Goal: Task Accomplishment & Management: Use online tool/utility

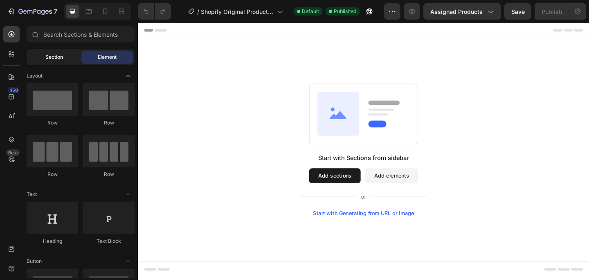
click at [71, 58] on div "Section" at bounding box center [53, 57] width 51 height 13
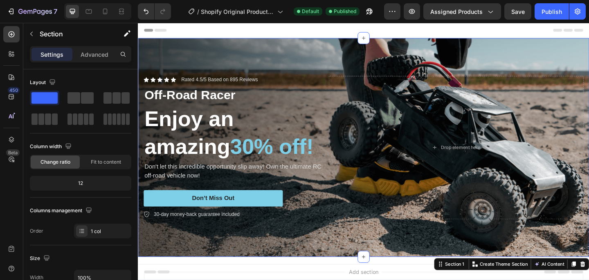
click at [339, 29] on div at bounding box center [382, 31] width 477 height 16
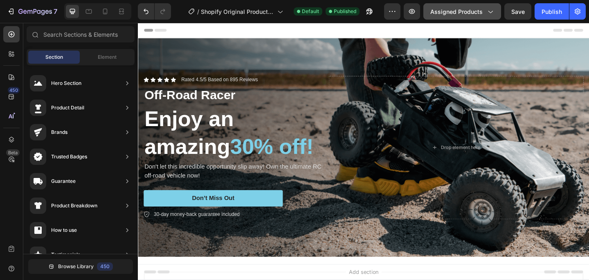
click at [479, 11] on span "Assigned Products" at bounding box center [456, 11] width 52 height 9
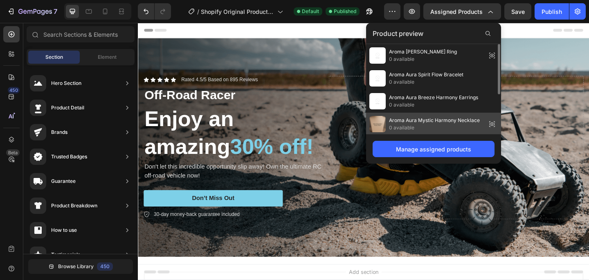
scroll to position [70, 0]
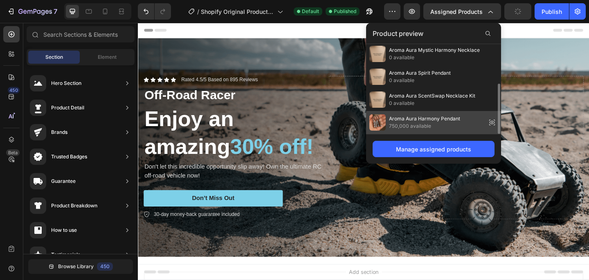
click at [417, 121] on span "Aroma Aura Harmony Pendant" at bounding box center [424, 118] width 71 height 7
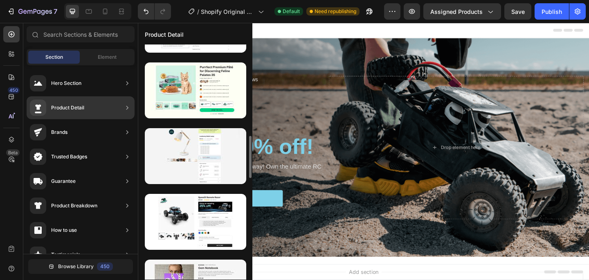
scroll to position [512, 0]
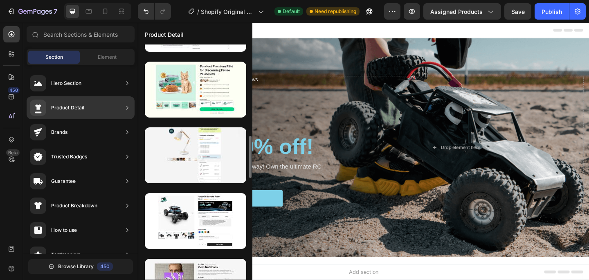
click at [355, 60] on div "Background Image" at bounding box center [383, 159] width 490 height 238
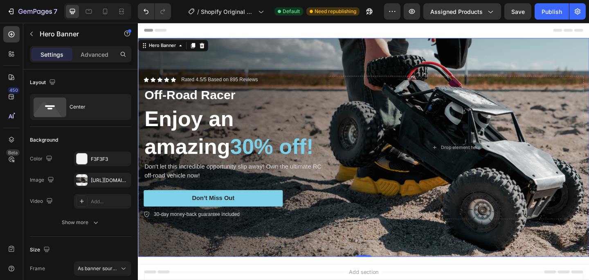
click at [347, 53] on div "Background Image" at bounding box center [383, 159] width 490 height 238
click at [207, 47] on icon at bounding box center [207, 48] width 5 height 6
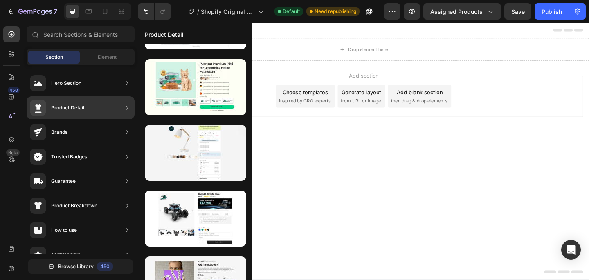
scroll to position [0, 0]
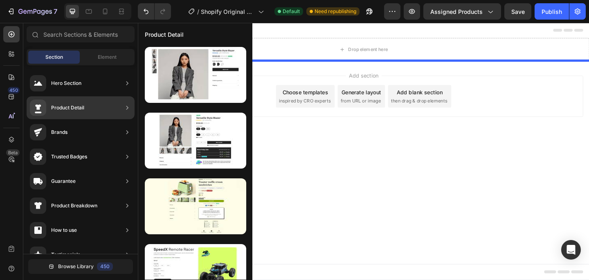
drag, startPoint x: 341, startPoint y: 88, endPoint x: 327, endPoint y: 69, distance: 23.9
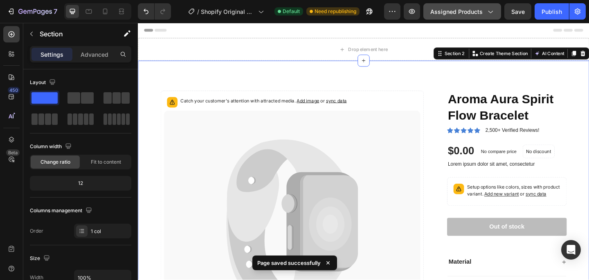
click at [454, 7] on button "Assigned Products" at bounding box center [462, 11] width 78 height 16
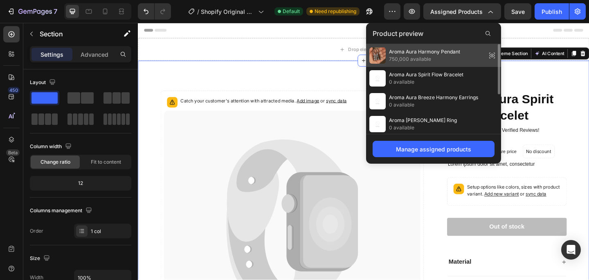
click at [434, 58] on span "750,000 available" at bounding box center [424, 59] width 71 height 7
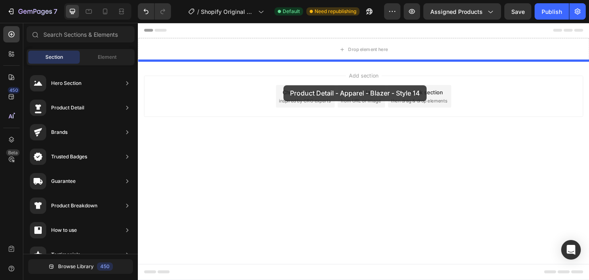
drag, startPoint x: 302, startPoint y: 116, endPoint x: 296, endPoint y: 90, distance: 26.0
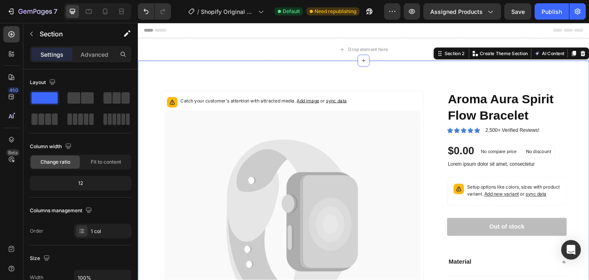
click at [328, 86] on div "Catch your customer's attention with attracted media. Add image or sync data Pr…" at bounding box center [383, 233] width 490 height 338
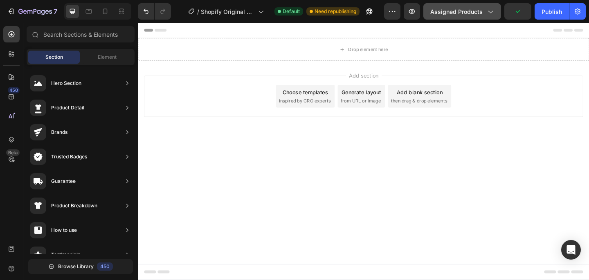
click at [477, 17] on button "Assigned Products" at bounding box center [462, 11] width 78 height 16
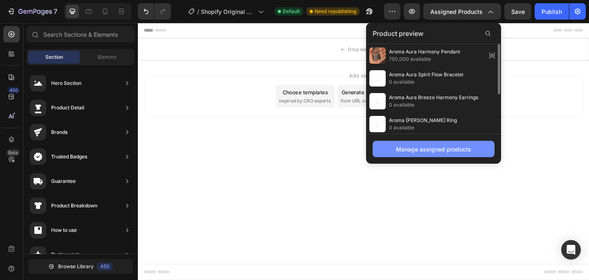
click at [406, 153] on div "Manage assigned products" at bounding box center [433, 149] width 75 height 9
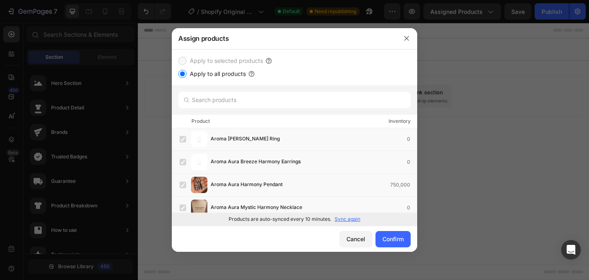
click at [183, 77] on input "Apply to all products" at bounding box center [182, 74] width 8 height 8
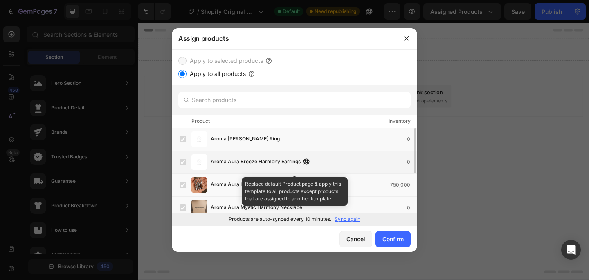
click at [182, 162] on label at bounding box center [182, 162] width 7 height 7
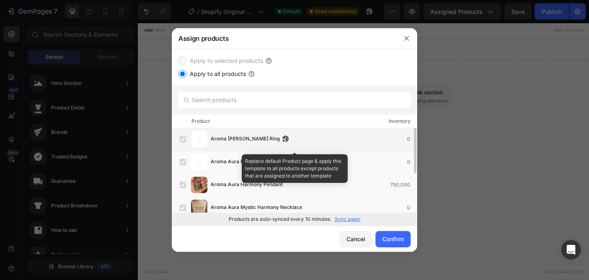
click at [184, 132] on div "Aroma [PERSON_NAME] Ring 0" at bounding box center [297, 139] width 237 height 16
click at [184, 143] on label at bounding box center [182, 139] width 7 height 7
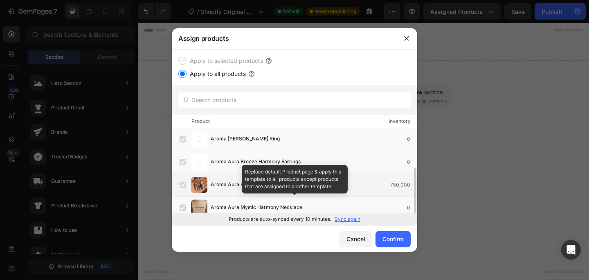
scroll to position [75, 0]
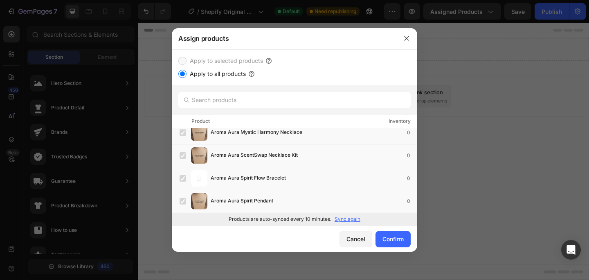
click at [263, 60] on div "Apply to selected products" at bounding box center [294, 61] width 232 height 10
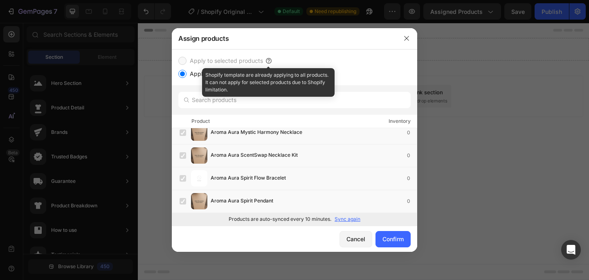
click at [266, 60] on icon at bounding box center [268, 61] width 8 height 8
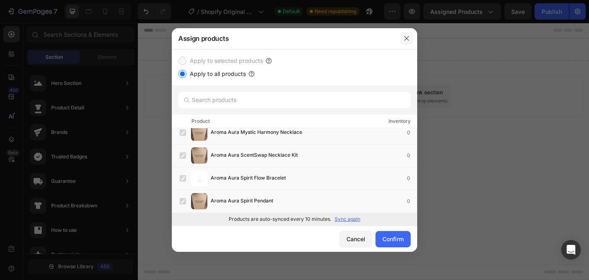
click at [401, 37] on button "button" at bounding box center [406, 38] width 13 height 13
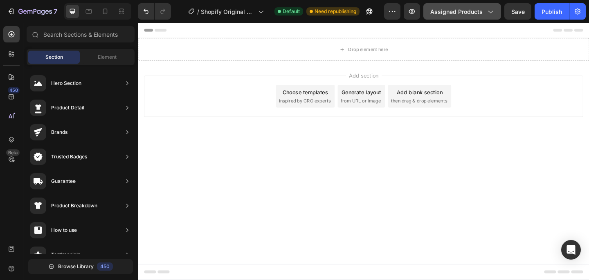
click at [458, 13] on span "Assigned Products" at bounding box center [456, 11] width 52 height 9
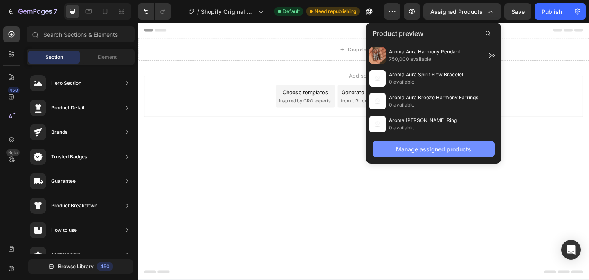
click at [413, 146] on div "Manage assigned products" at bounding box center [433, 149] width 75 height 9
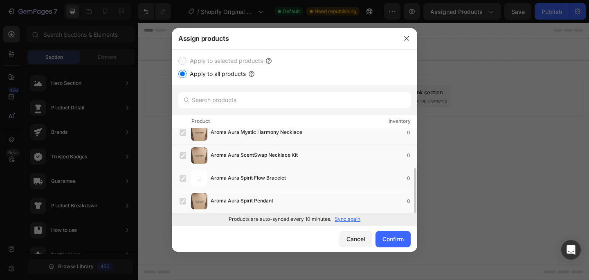
click at [336, 219] on p "Sync again" at bounding box center [347, 219] width 26 height 7
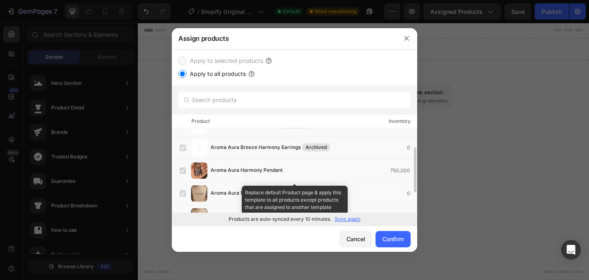
scroll to position [0, 0]
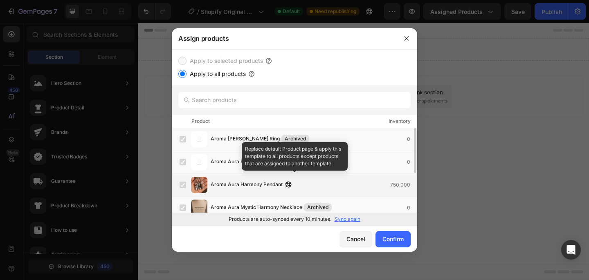
click at [230, 186] on span "Aroma Aura Harmony Pendant" at bounding box center [246, 185] width 72 height 9
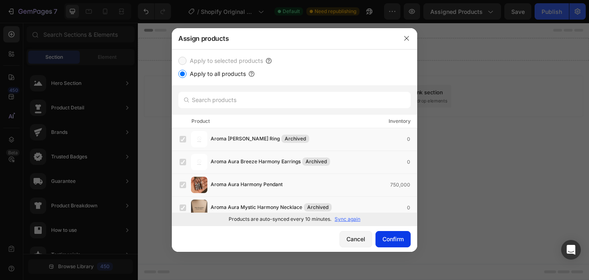
click at [402, 242] on div "Confirm" at bounding box center [392, 239] width 21 height 9
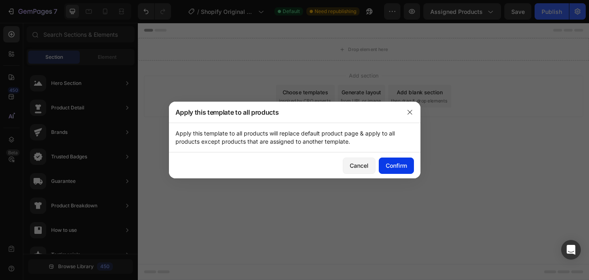
click at [381, 165] on button "Confirm" at bounding box center [395, 166] width 35 height 16
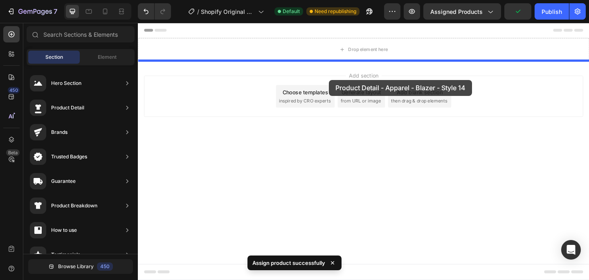
drag, startPoint x: 327, startPoint y: 102, endPoint x: 345, endPoint y: 85, distance: 24.6
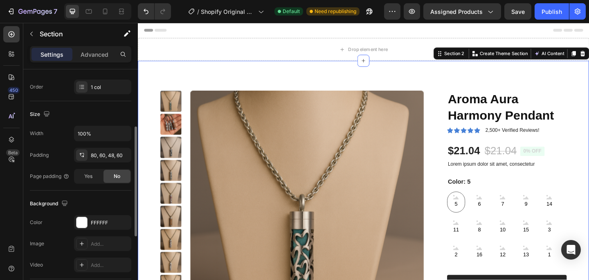
scroll to position [135, 0]
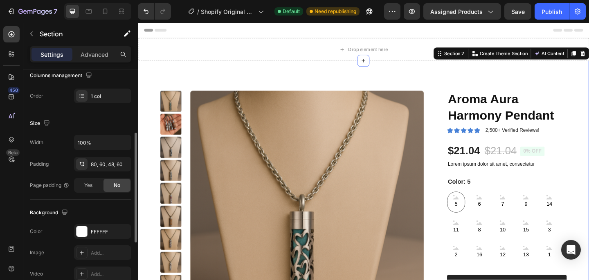
click at [172, 83] on div "Product Images Aroma Aura Harmony Pendant Product Title Icon Icon Icon Icon Ico…" at bounding box center [383, 260] width 490 height 392
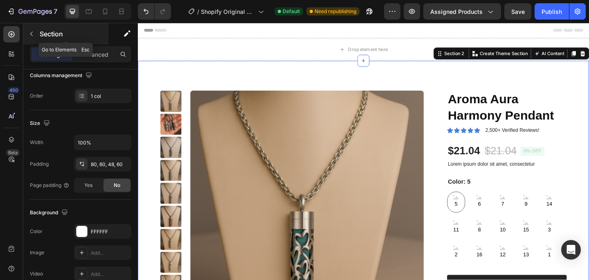
click at [31, 37] on button "button" at bounding box center [31, 33] width 13 height 13
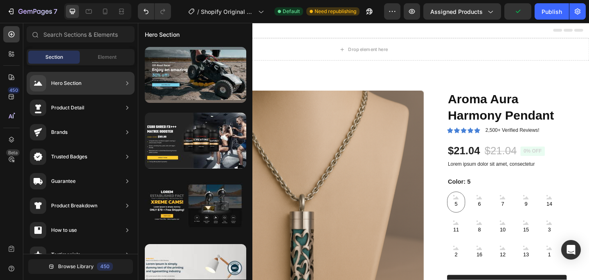
click at [294, 81] on div "Product Images Aroma Aura Harmony Pendant Product Title Icon Icon Icon Icon Ico…" at bounding box center [383, 260] width 490 height 392
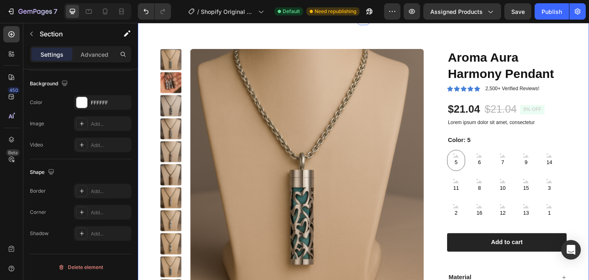
scroll to position [38, 0]
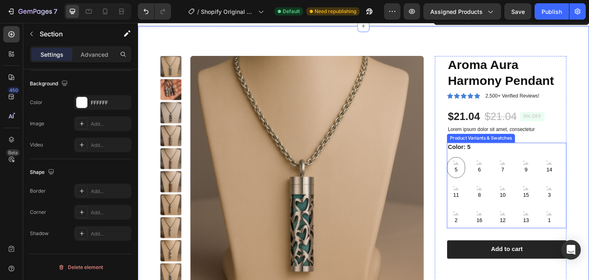
click at [485, 182] on span "5" at bounding box center [483, 183] width 7 height 10
click at [474, 169] on input "5 5 5" at bounding box center [473, 169] width 0 height 0
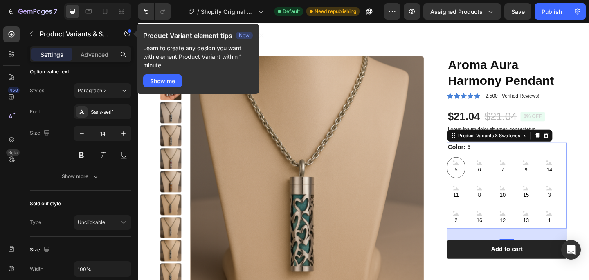
scroll to position [0, 0]
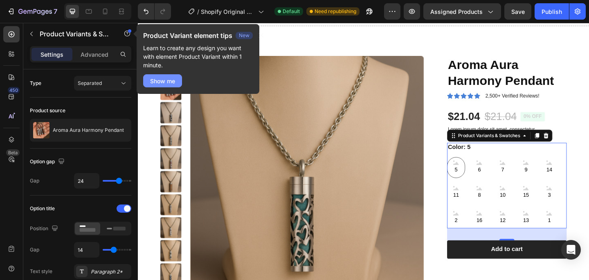
click at [148, 81] on button "Show me" at bounding box center [162, 80] width 39 height 13
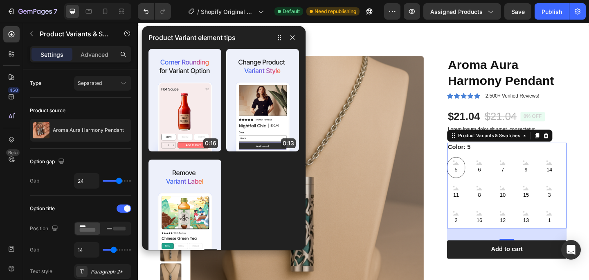
click at [289, 43] on div at bounding box center [286, 37] width 26 height 13
click at [294, 40] on icon "button" at bounding box center [292, 37] width 7 height 7
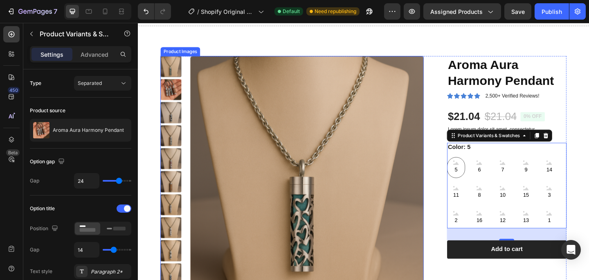
click at [306, 110] on img at bounding box center [321, 185] width 253 height 253
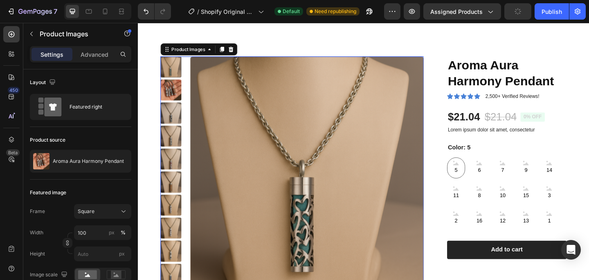
scroll to position [33, 0]
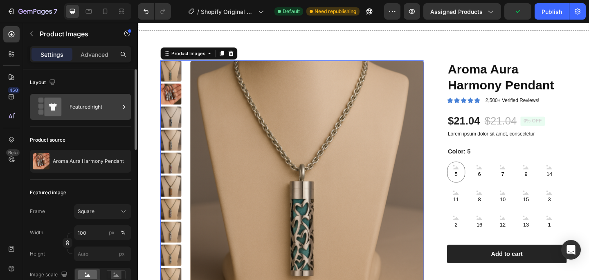
click at [121, 112] on div at bounding box center [124, 107] width 8 height 26
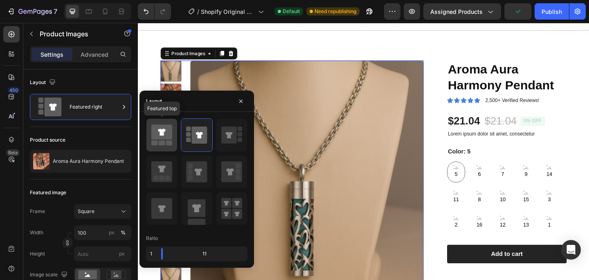
click at [163, 143] on rect at bounding box center [162, 143] width 7 height 5
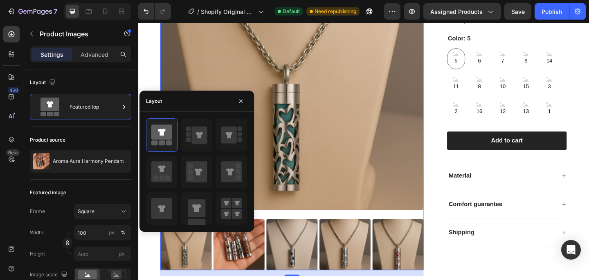
scroll to position [155, 0]
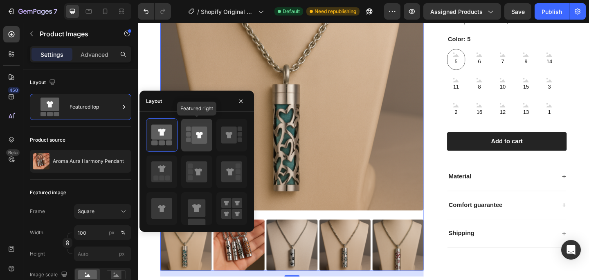
click at [190, 147] on div at bounding box center [196, 135] width 31 height 33
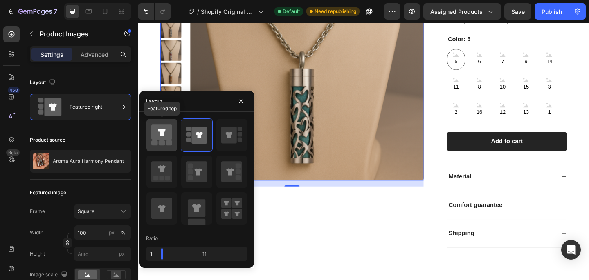
click at [159, 141] on rect at bounding box center [162, 143] width 7 height 5
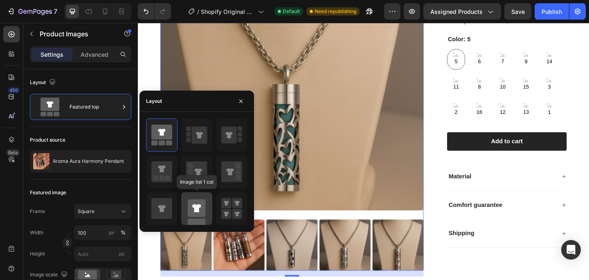
click at [203, 206] on rect at bounding box center [197, 208] width 18 height 18
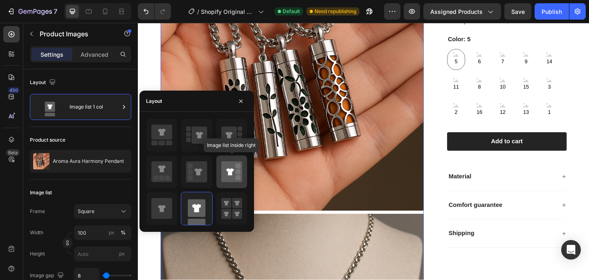
click at [224, 176] on icon at bounding box center [231, 171] width 21 height 21
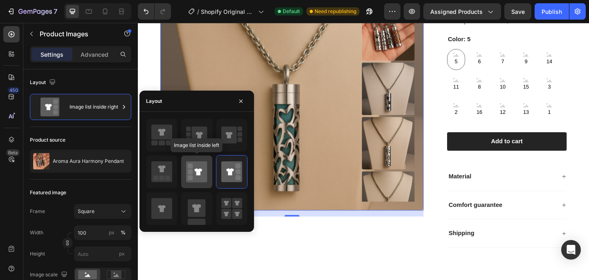
click at [208, 176] on div at bounding box center [196, 172] width 31 height 33
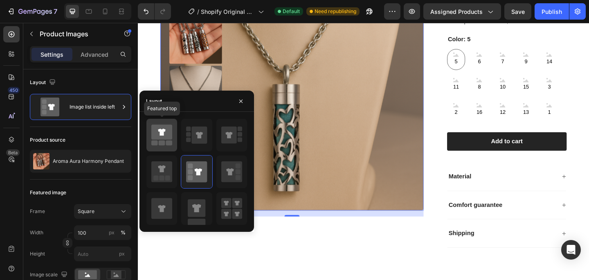
click at [164, 139] on icon at bounding box center [161, 132] width 21 height 15
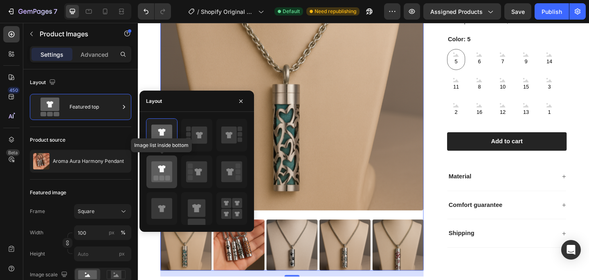
click at [169, 174] on icon at bounding box center [161, 171] width 21 height 21
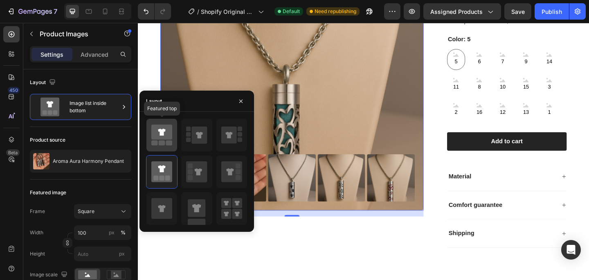
click at [164, 146] on icon at bounding box center [161, 135] width 21 height 23
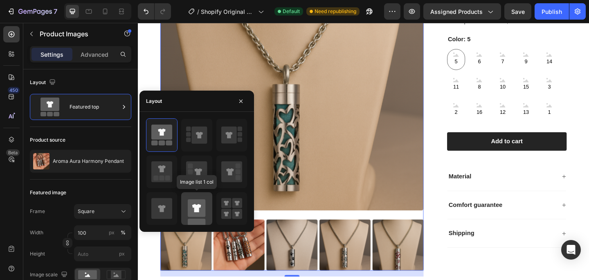
click at [198, 219] on icon at bounding box center [196, 208] width 21 height 33
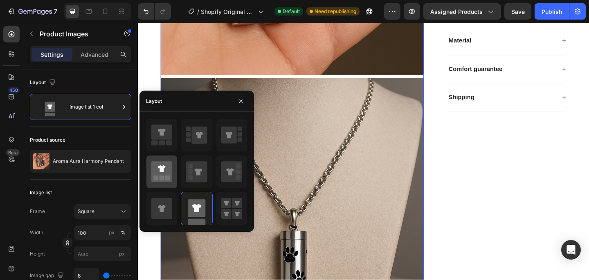
click at [161, 182] on icon at bounding box center [161, 172] width 21 height 23
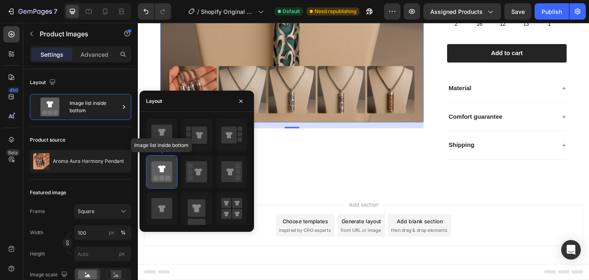
scroll to position [251, 0]
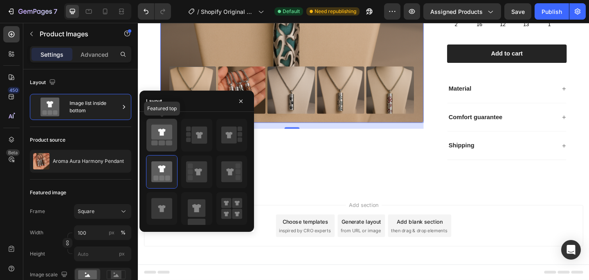
click at [158, 132] on icon at bounding box center [161, 132] width 21 height 15
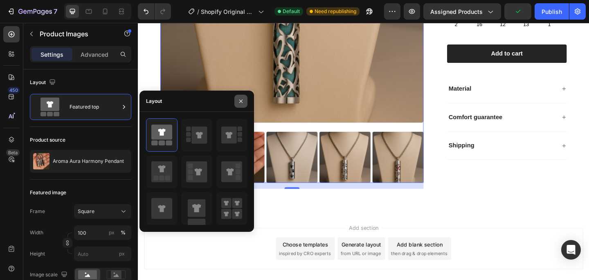
click at [239, 102] on icon "button" at bounding box center [240, 100] width 3 height 3
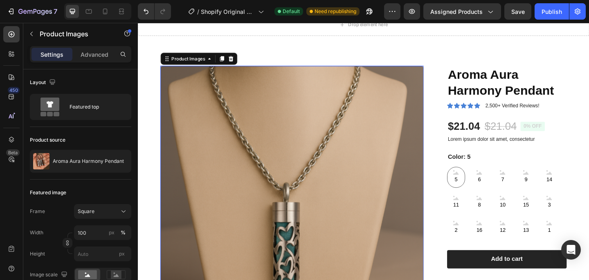
scroll to position [0, 0]
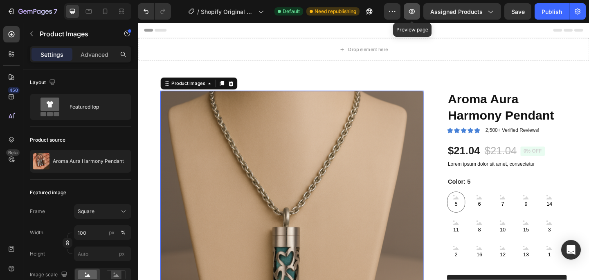
click at [410, 12] on icon "button" at bounding box center [411, 11] width 8 height 8
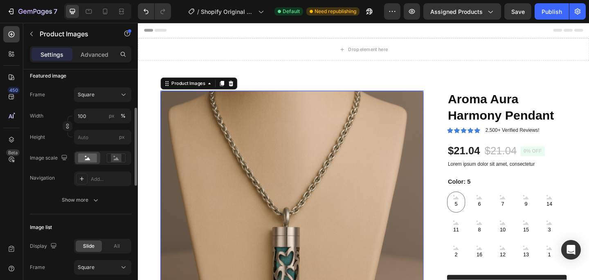
scroll to position [116, 0]
click at [92, 116] on input "100" at bounding box center [102, 116] width 57 height 15
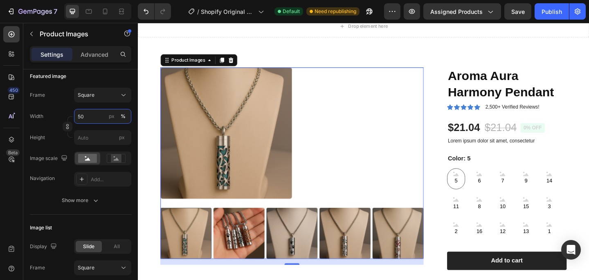
scroll to position [32, 0]
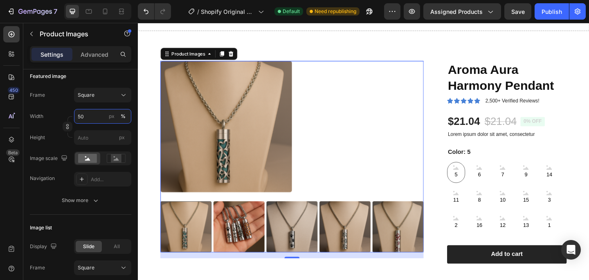
type input "5"
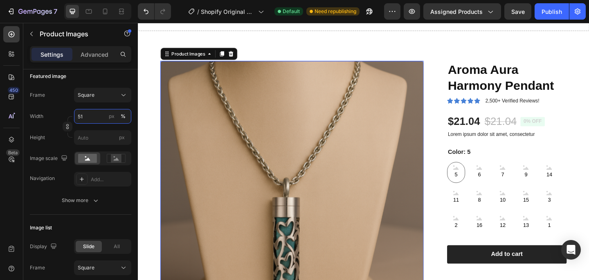
type input "5"
type input "1"
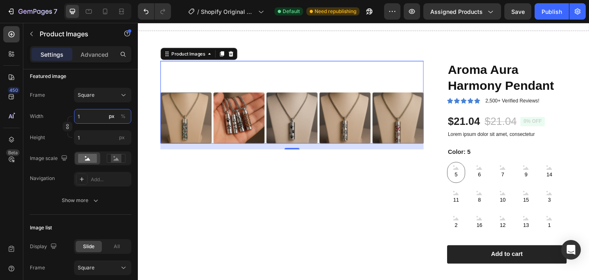
type input "10"
type input "100"
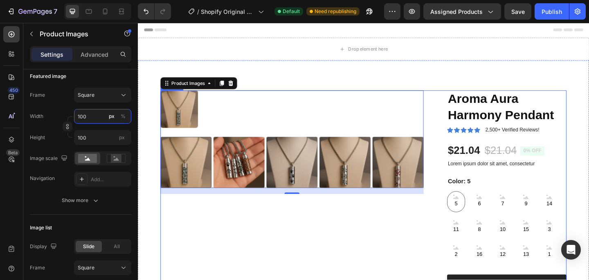
scroll to position [0, 0]
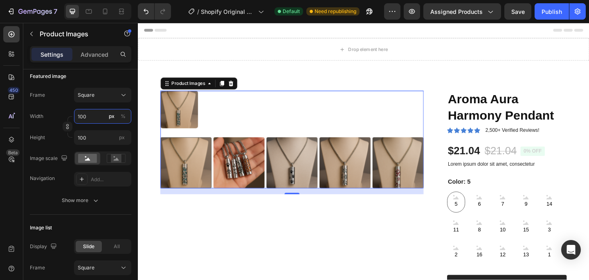
type input "10"
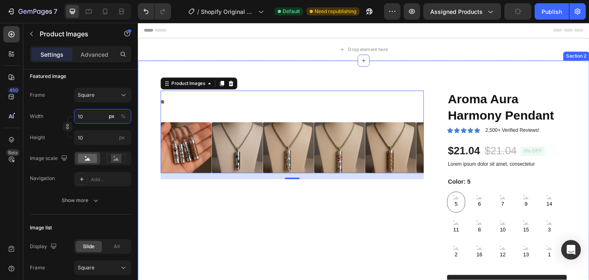
type input "1"
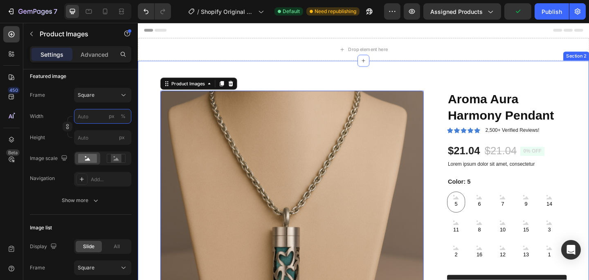
type input "1"
click at [171, 67] on div "Product Images 16 Aroma Aura Harmony Pendant Product Title Icon Icon Icon Icon …" at bounding box center [383, 272] width 490 height 417
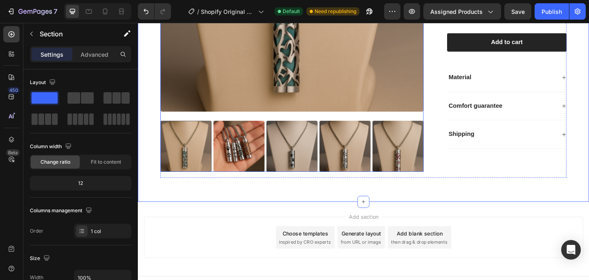
scroll to position [262, 0]
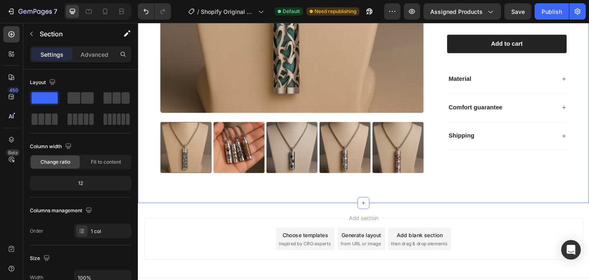
click at [178, 215] on div "Product Images Aroma Aura Harmony Pendant Product Title Icon Icon Icon Icon Ico…" at bounding box center [383, 11] width 490 height 417
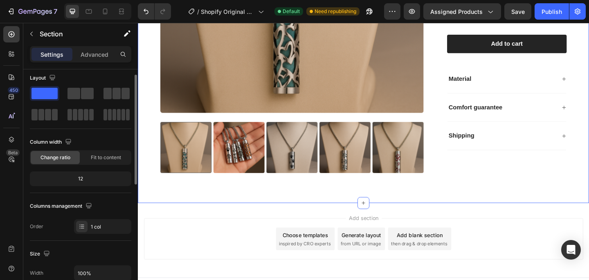
scroll to position [7, 0]
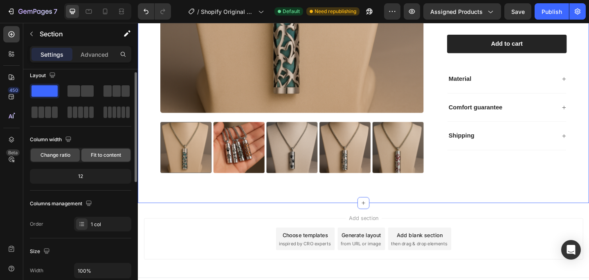
click at [97, 157] on span "Fit to content" at bounding box center [106, 155] width 30 height 7
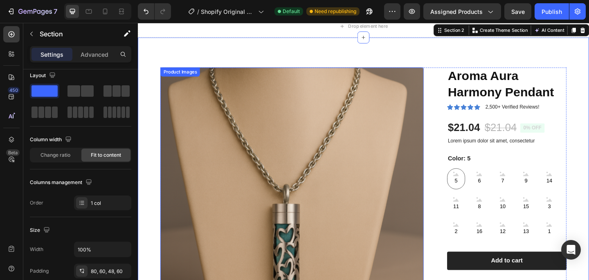
scroll to position [29, 0]
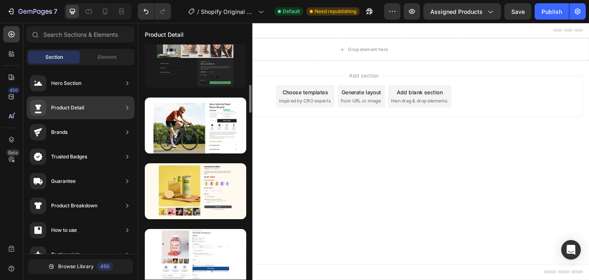
scroll to position [287, 0]
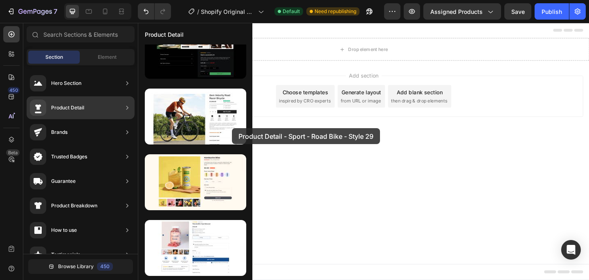
drag, startPoint x: 329, startPoint y: 151, endPoint x: 309, endPoint y: 148, distance: 21.2
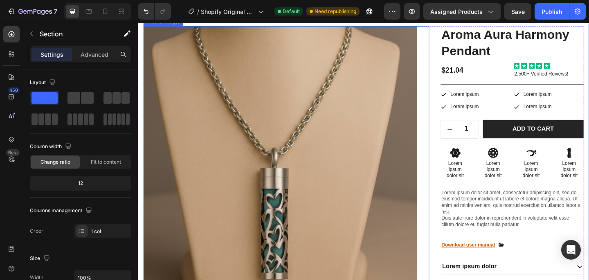
scroll to position [0, 0]
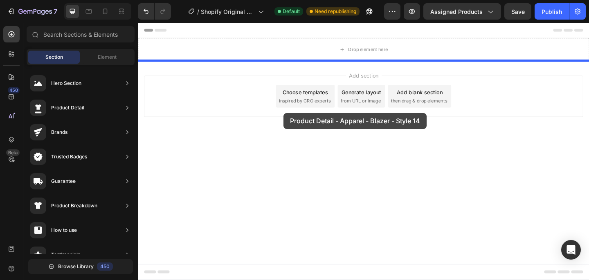
drag, startPoint x: 349, startPoint y: 94, endPoint x: 316, endPoint y: 137, distance: 54.2
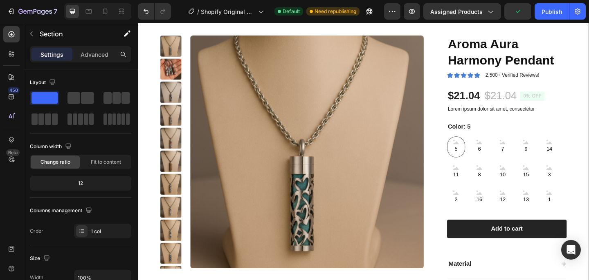
scroll to position [58, 0]
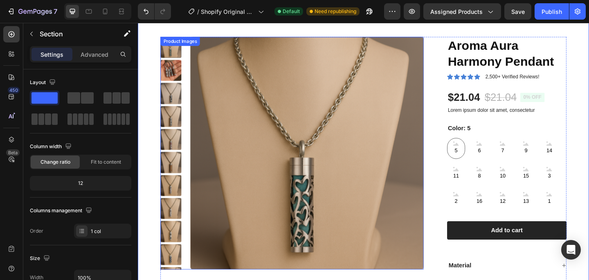
click at [170, 69] on img at bounding box center [173, 74] width 23 height 23
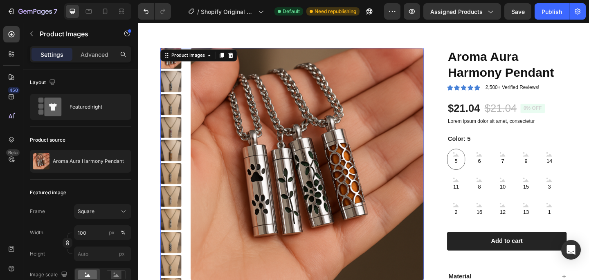
scroll to position [51, 0]
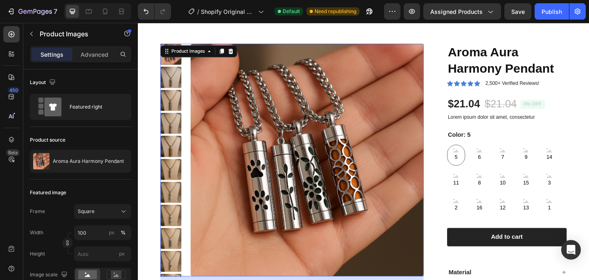
click at [176, 89] on img at bounding box center [173, 82] width 23 height 23
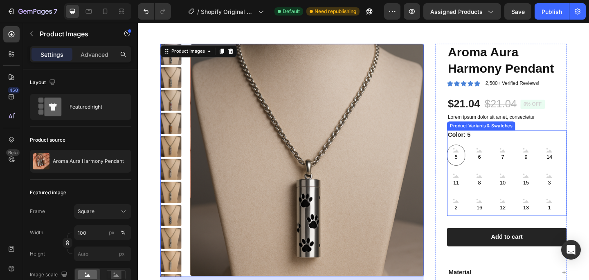
click at [510, 179] on div "8" at bounding box center [508, 174] width 9 height 11
click at [499, 183] on input "8 8 8" at bounding box center [499, 183] width 0 height 0
radio input "true"
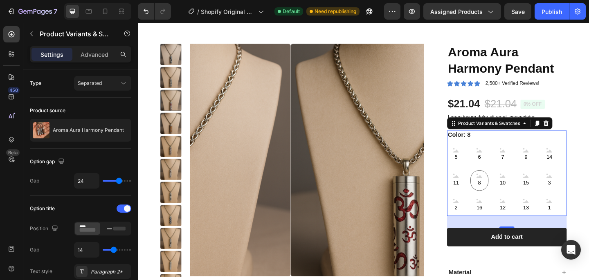
click at [510, 170] on div "8" at bounding box center [508, 174] width 9 height 11
click at [499, 183] on input "8 8 8" at bounding box center [499, 183] width 0 height 0
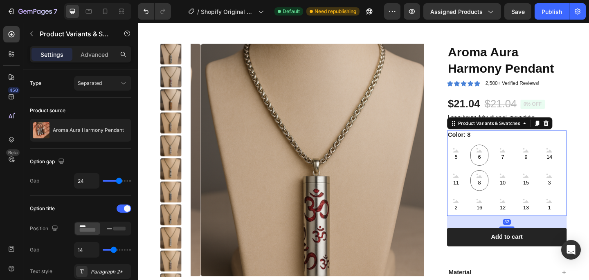
click at [510, 167] on span "6" at bounding box center [509, 169] width 7 height 10
click at [499, 156] on input "6 6 6" at bounding box center [499, 155] width 0 height 0
radio input "true"
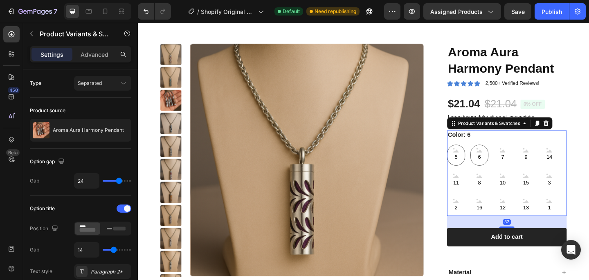
click at [490, 166] on div "5" at bounding box center [484, 167] width 20 height 22
click at [474, 156] on input "5 5 5" at bounding box center [473, 155] width 0 height 0
radio input "true"
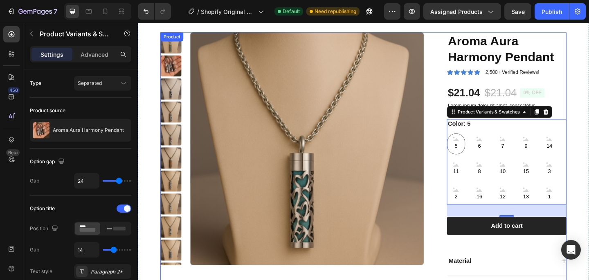
scroll to position [62, 0]
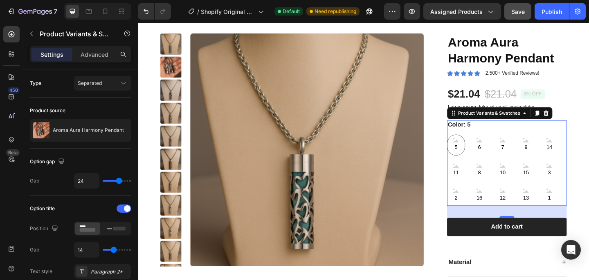
click at [511, 18] on button "Save" at bounding box center [517, 11] width 27 height 16
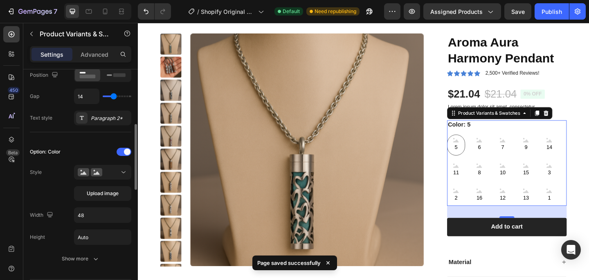
scroll to position [163, 0]
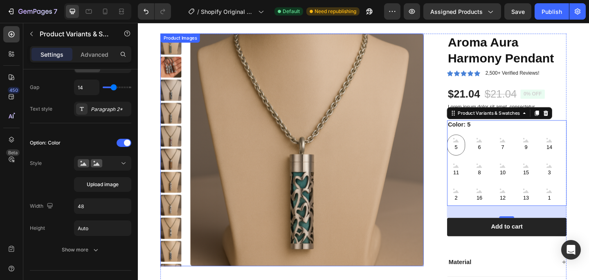
click at [195, 81] on img at bounding box center [321, 161] width 253 height 253
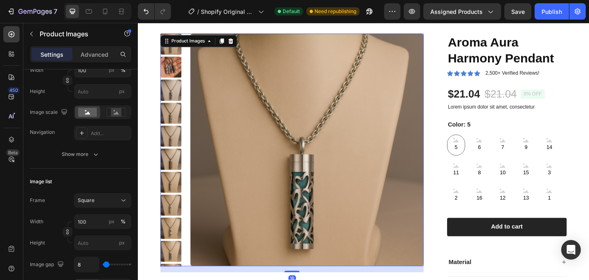
scroll to position [0, 0]
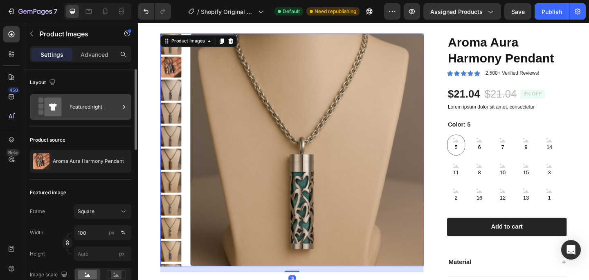
click at [87, 114] on div "Featured right" at bounding box center [94, 107] width 50 height 19
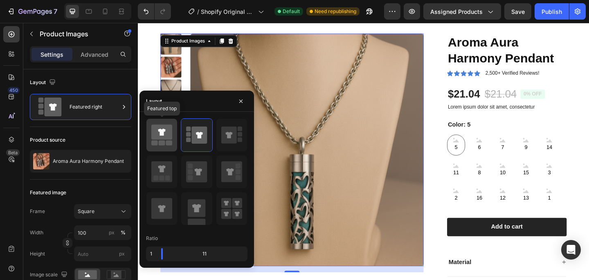
click at [154, 136] on icon at bounding box center [161, 132] width 21 height 15
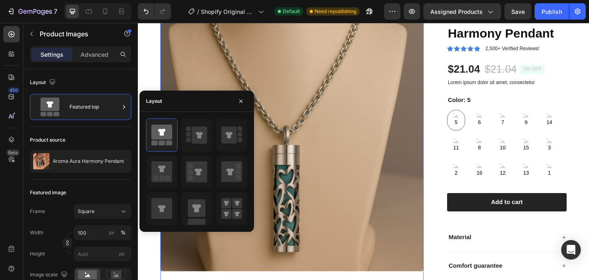
scroll to position [12, 0]
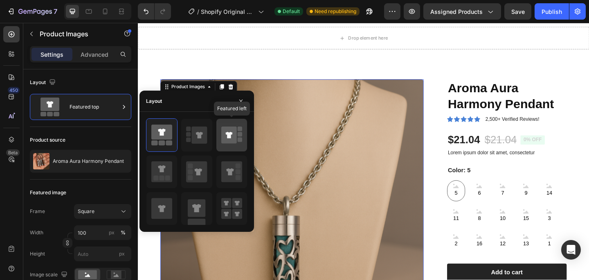
click at [217, 132] on div at bounding box center [231, 135] width 31 height 33
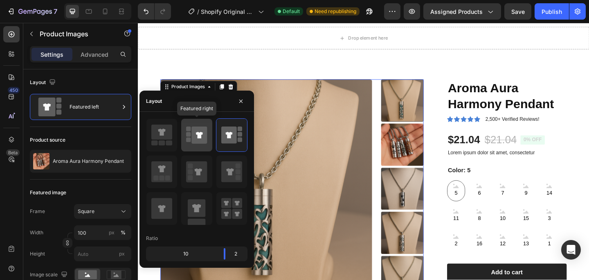
click at [208, 133] on div at bounding box center [196, 135] width 31 height 33
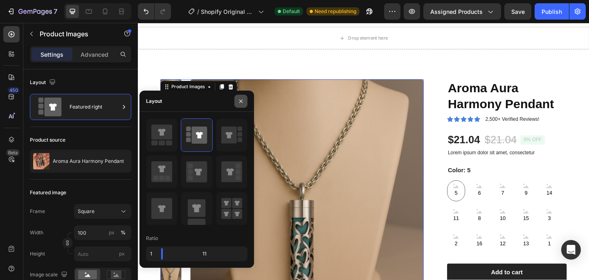
click at [245, 100] on button "button" at bounding box center [240, 101] width 13 height 13
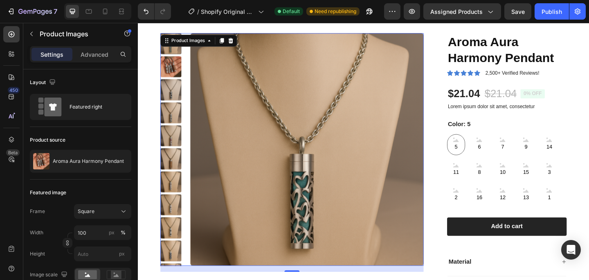
scroll to position [62, 0]
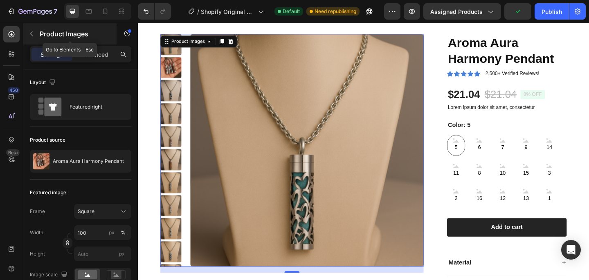
click at [35, 41] on div "Product Images" at bounding box center [69, 33] width 93 height 21
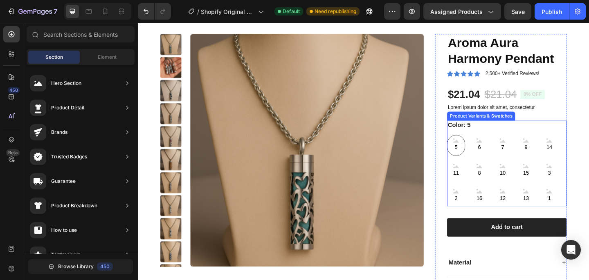
click at [507, 141] on div "Color: 5 5 5 5 6 6 6 7 7 7 9 9 9 14 14 14 11 11 11 8 8 8 10 10 10 15 15 15 3 3 …" at bounding box center [539, 176] width 130 height 93
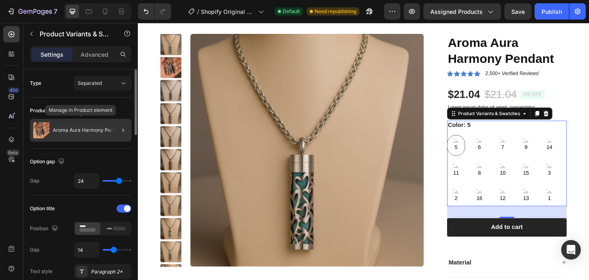
click at [85, 131] on p "Aroma Aura Harmony Pendant" at bounding box center [88, 131] width 71 height 6
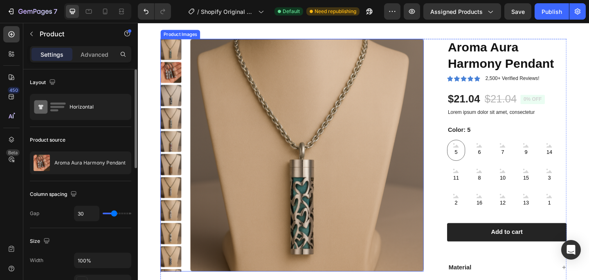
scroll to position [57, 0]
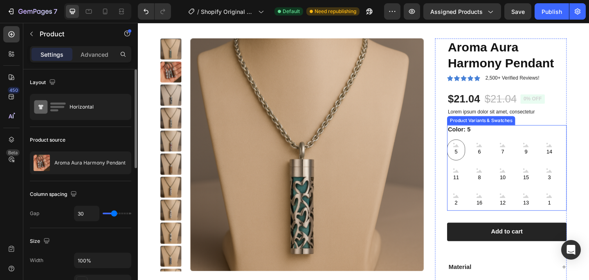
click at [486, 158] on icon at bounding box center [483, 156] width 6 height 3
click at [474, 150] on input "5 5 5" at bounding box center [473, 150] width 0 height 0
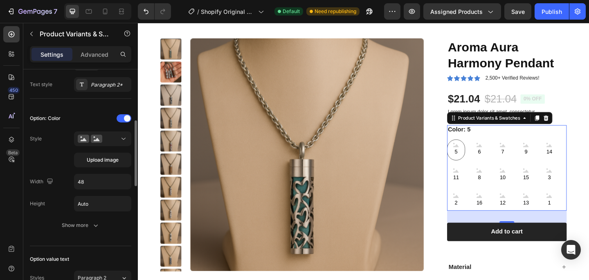
scroll to position [186, 0]
click at [476, 163] on div "5" at bounding box center [484, 161] width 20 height 22
click at [474, 150] on input "5 5 5" at bounding box center [473, 150] width 0 height 0
click at [482, 161] on span "5" at bounding box center [483, 164] width 7 height 10
click at [474, 150] on input "5 5 5" at bounding box center [473, 150] width 0 height 0
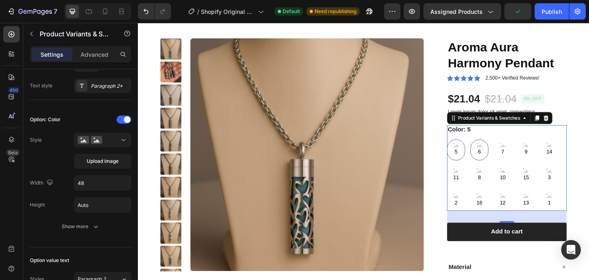
click at [508, 162] on span "6" at bounding box center [509, 164] width 7 height 10
click at [499, 150] on input "6 6 6" at bounding box center [499, 150] width 0 height 0
radio input "true"
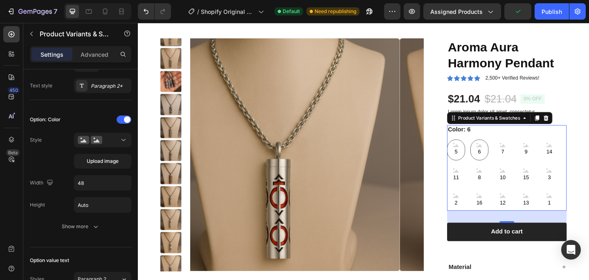
click at [488, 162] on div "5" at bounding box center [484, 161] width 20 height 22
click at [474, 150] on input "5 5 5" at bounding box center [473, 150] width 0 height 0
radio input "true"
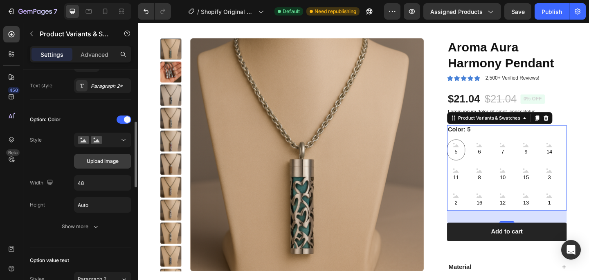
click at [96, 162] on span "Upload image" at bounding box center [103, 161] width 32 height 7
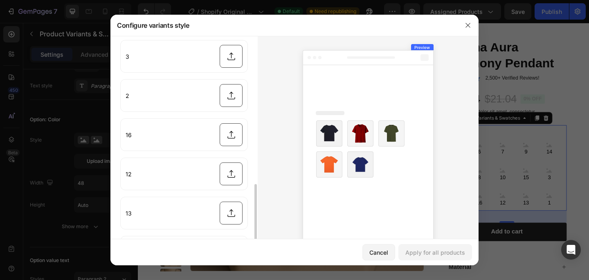
scroll to position [23, 0]
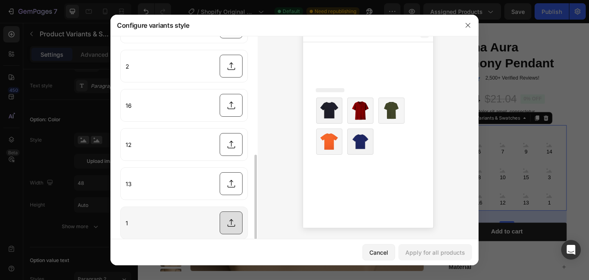
click at [232, 220] on input "file" at bounding box center [184, 223] width 127 height 32
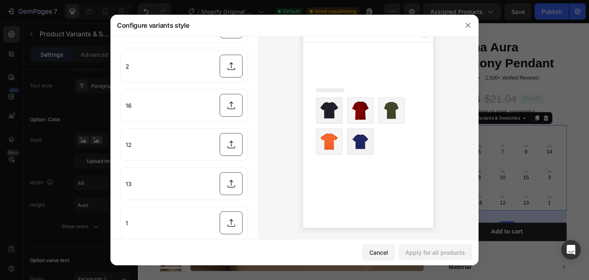
type input "C:\fakepath\3CFE5C35-4E5D-4BB7-84B9-50DCA24FA199.PNG"
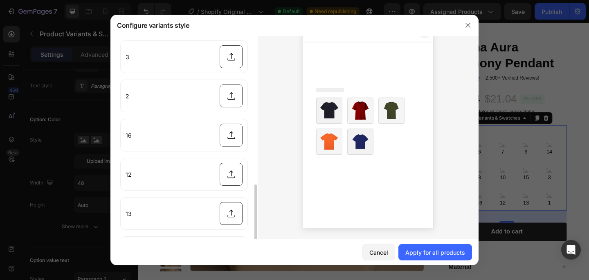
scroll to position [378, 0]
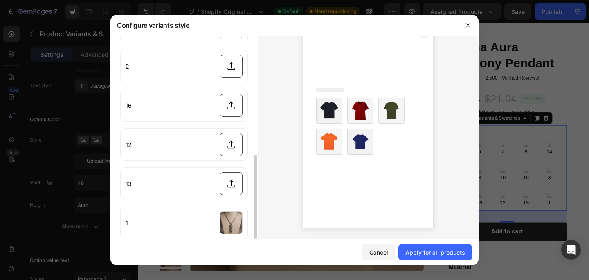
click at [426, 263] on div "Cancel Apply for all products" at bounding box center [294, 252] width 368 height 26
click at [430, 253] on div "Apply for all products" at bounding box center [435, 252] width 60 height 9
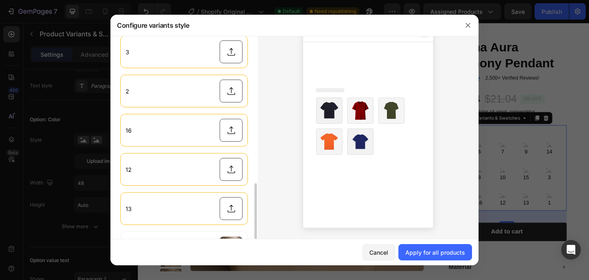
scroll to position [405, 0]
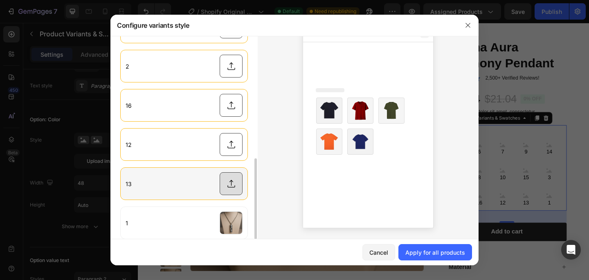
type input "C:\fakepath\3D08AAD0-B365-4D9F-ADDB-9DEAE43EFDA6.PNG"
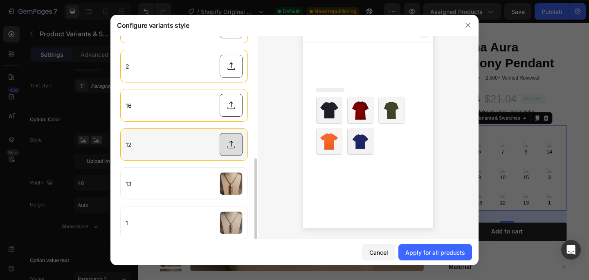
type input "C:\fakepath\3EFF998D-58B0-4971-B269-D78565FBA10F.PNG"
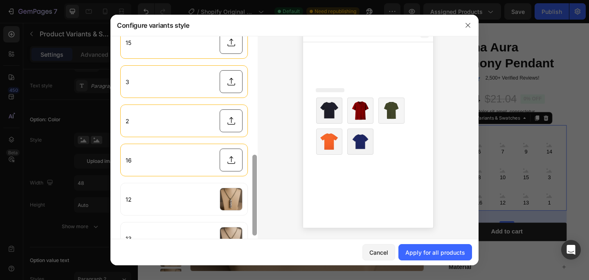
scroll to position [22, 0]
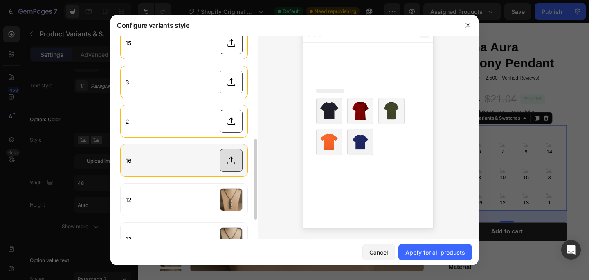
type input "C:\fakepath\8A904EE1-FD0E-40CC-9ECA-6AFE8D200BEA.PNG"
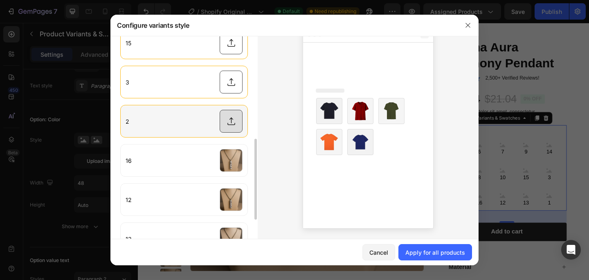
type input "C:\fakepath\49F4C258-F2A8-4253-BB1E-EF5F8E40ACCE.PNG"
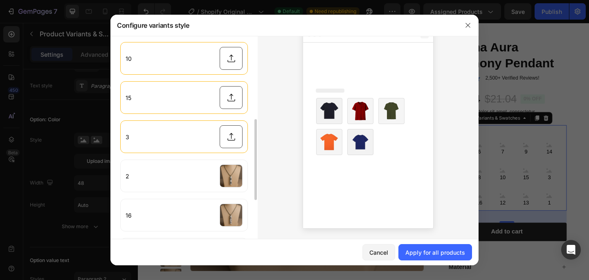
scroll to position [292, 0]
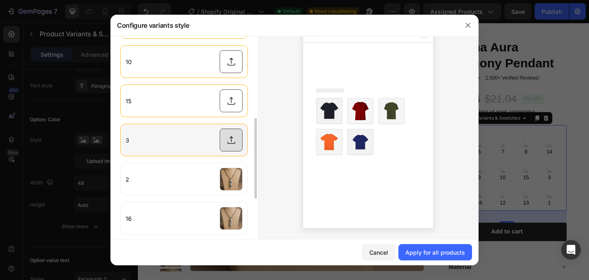
type input "C:\fakepath\782C6CAC-BB1D-4FDD-A36F-D9D4BB37341D.PNG"
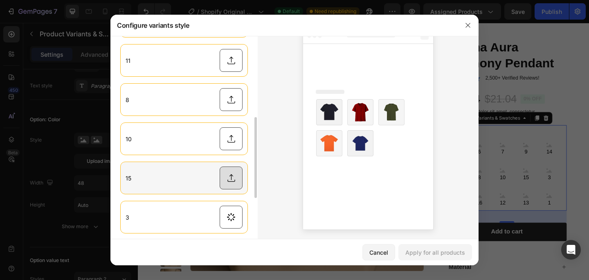
scroll to position [21, 0]
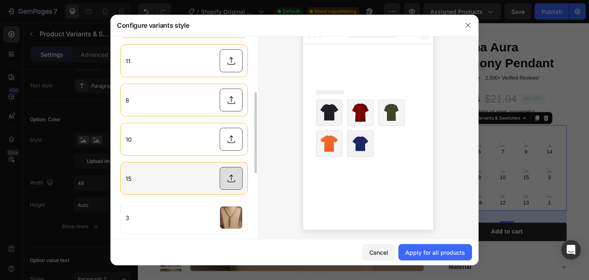
type input "C:\fakepath\1E94A4F6-134B-4865-8E31-12DFB674269E.PNG"
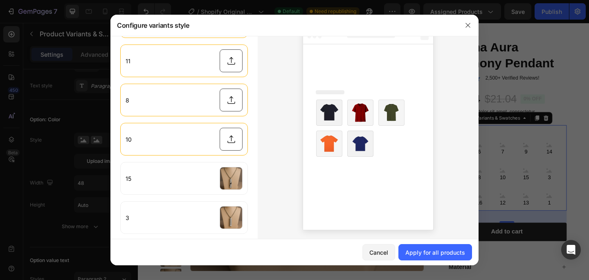
type input "C:\fakepath\E9C0998B-0BDC-4725-B97C-14DA30CAE405.PNG"
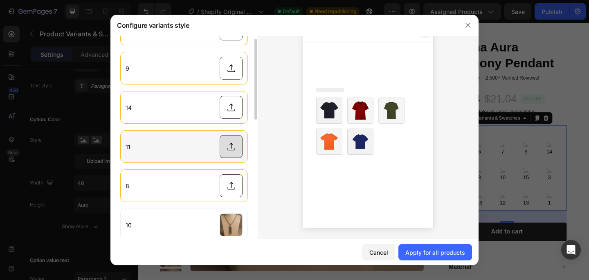
scroll to position [128, 0]
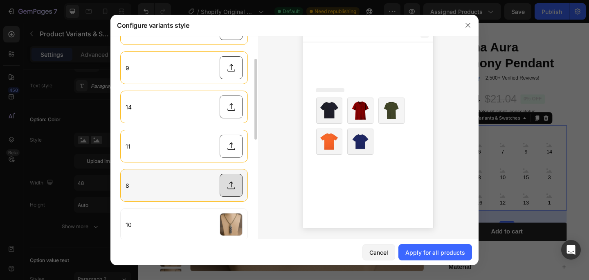
type input "C:\fakepath\8AF8B0F5-804F-4082-8A54-31C0B038CB4A.PNG"
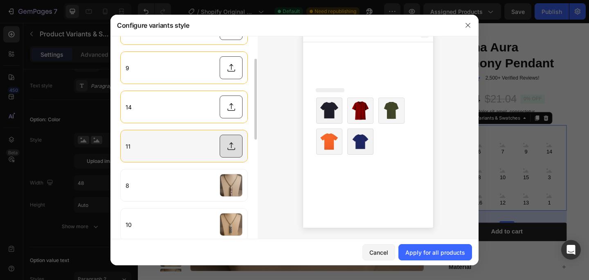
type input "C:\fakepath\1C4CD4A0-B9B8-43C1-8C8D-AE2DA56AE424.PNG"
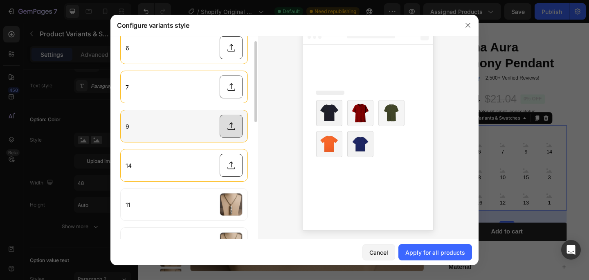
scroll to position [21, 0]
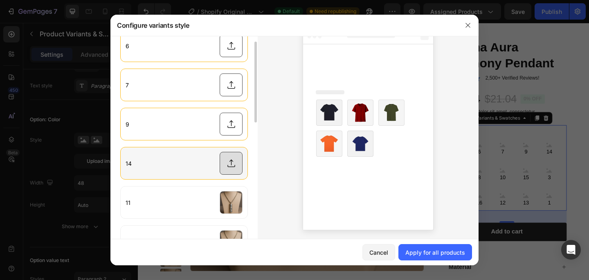
type input "C:\fakepath\A5BC1E13-0AE2-4AEF-AECC-3B345D3CC83D.PNG"
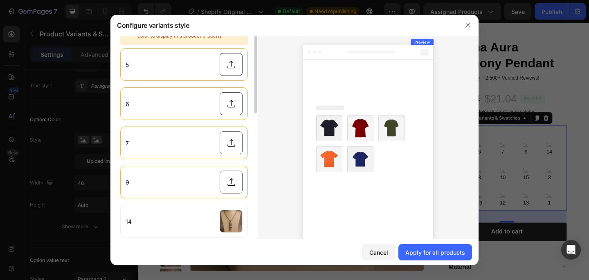
scroll to position [25, 0]
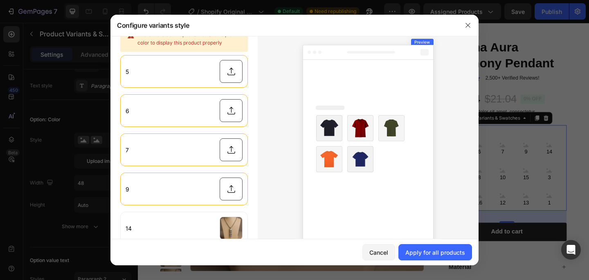
type input "C:\fakepath\6570C2DB-77AA-44BB-AD5A-EBBEF0534C6C.PNG"
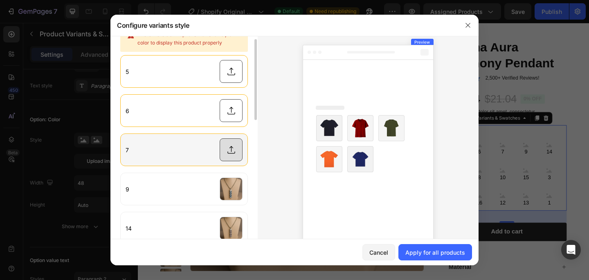
type input "C:\fakepath\D85961F0-2502-4022-BD14-0B081E2F17BA.PNG"
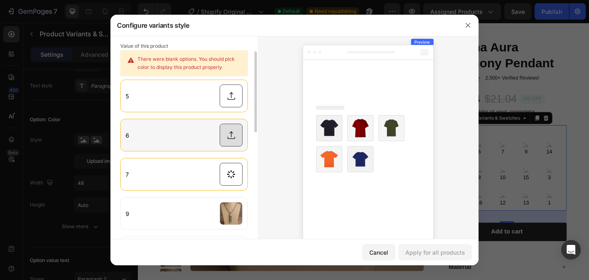
scroll to position [0, 0]
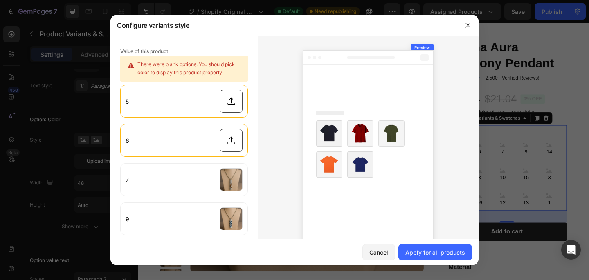
type input "C:\fakepath\8DF06665-B5C0-4256-A83F-B587CEA2685C.PNG"
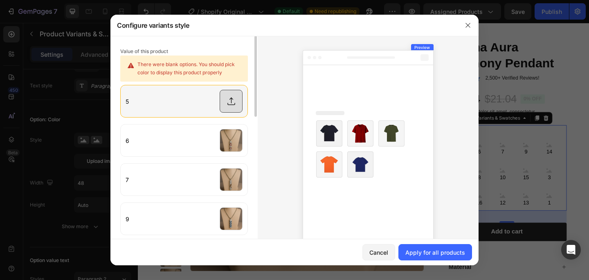
type input "C:\fakepath\C0DCD884-F8F9-4B81-83FB-408447717AF8.PNG"
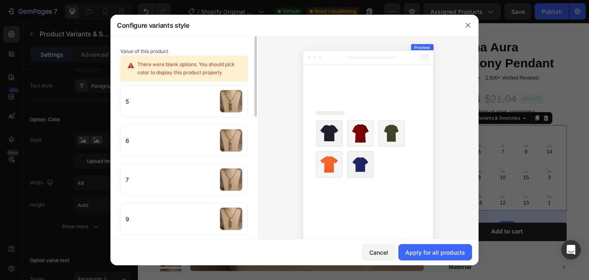
scroll to position [362, 0]
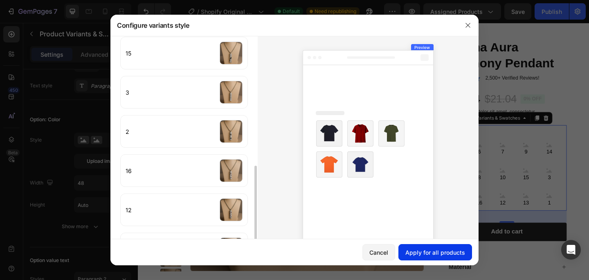
click at [442, 260] on button "Apply for all products" at bounding box center [435, 252] width 74 height 16
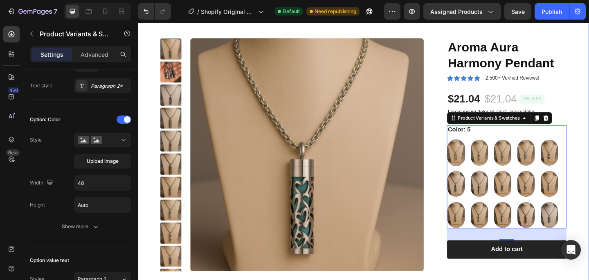
click at [149, 66] on div "Product Images Aroma Aura Harmony Pendant Product Title Icon Icon Icon Icon Ico…" at bounding box center [383, 213] width 490 height 412
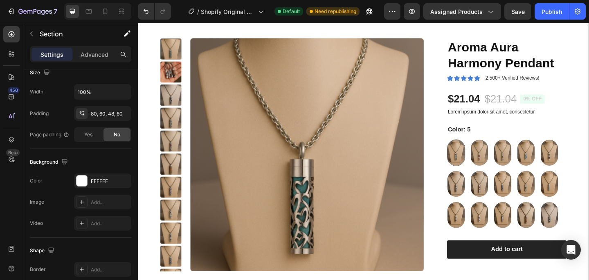
scroll to position [0, 0]
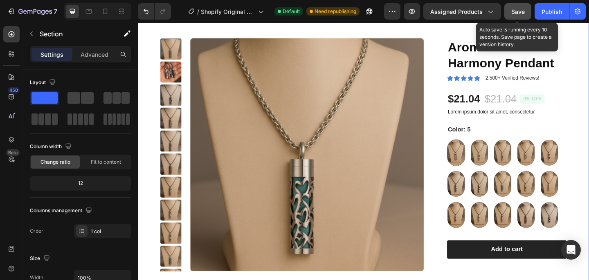
click at [515, 16] on button "Save" at bounding box center [517, 11] width 27 height 16
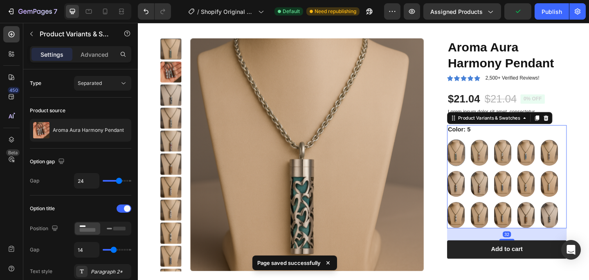
click at [488, 153] on img at bounding box center [483, 164] width 19 height 28
click at [474, 150] on input "5 5" at bounding box center [473, 150] width 0 height 0
click at [507, 169] on img at bounding box center [508, 164] width 19 height 28
click at [499, 150] on input "6 6" at bounding box center [499, 150] width 0 height 0
radio input "true"
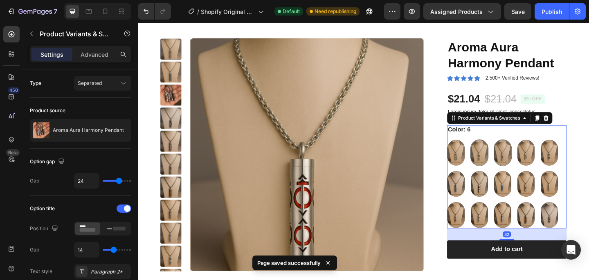
click at [530, 170] on img at bounding box center [534, 164] width 19 height 28
click at [524, 150] on input "7 7" at bounding box center [524, 150] width 0 height 0
radio input "true"
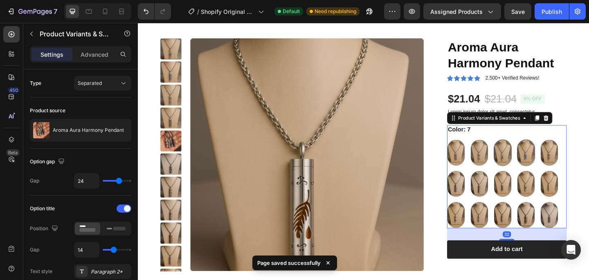
click at [567, 168] on img at bounding box center [559, 164] width 19 height 28
click at [550, 150] on input "9 9" at bounding box center [549, 150] width 0 height 0
radio input "true"
click at [564, 165] on img at bounding box center [559, 164] width 19 height 28
click at [550, 150] on input "9 9" at bounding box center [549, 150] width 0 height 0
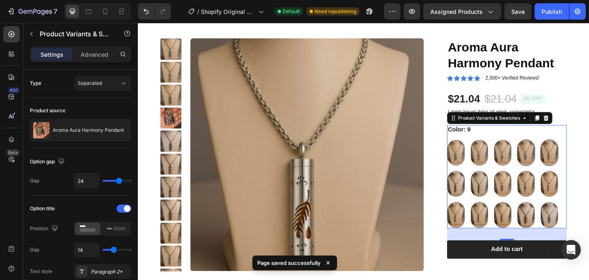
click at [581, 168] on img at bounding box center [584, 164] width 19 height 28
click at [575, 150] on input "14 14" at bounding box center [575, 150] width 0 height 0
radio input "true"
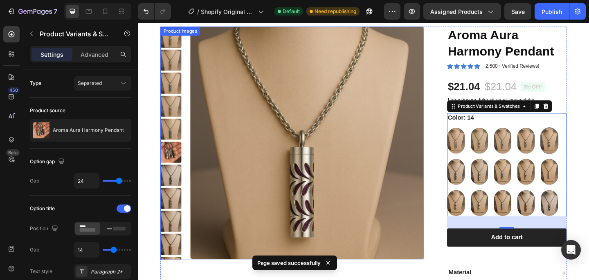
scroll to position [71, 0]
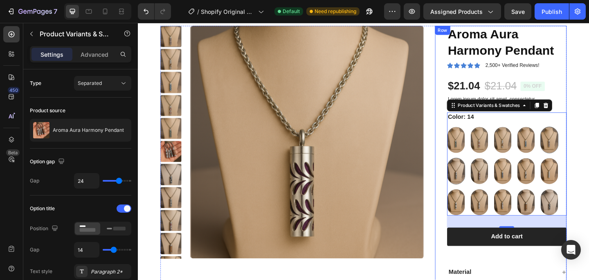
click at [474, 175] on div at bounding box center [484, 184] width 20 height 29
click at [474, 170] on input "11 11" at bounding box center [473, 170] width 0 height 0
radio input "true"
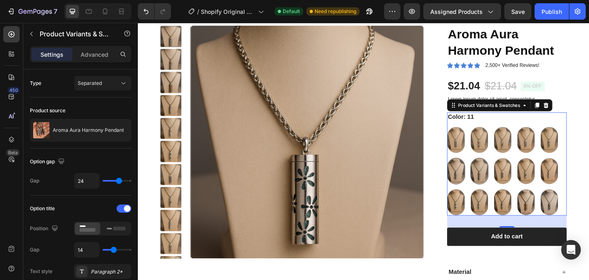
click at [513, 188] on img at bounding box center [508, 184] width 19 height 28
click at [499, 170] on input "8 8" at bounding box center [499, 170] width 0 height 0
radio input "true"
click at [537, 192] on img at bounding box center [534, 184] width 19 height 28
click at [524, 170] on input "10 10" at bounding box center [524, 170] width 0 height 0
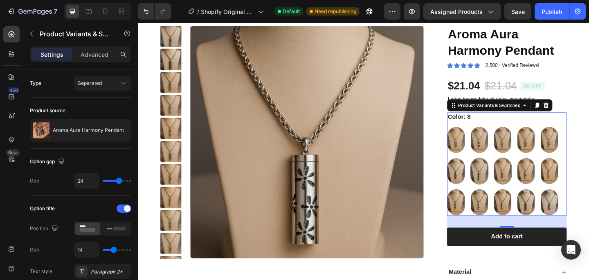
radio input "true"
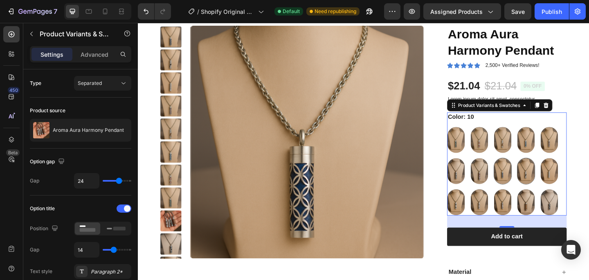
click at [559, 190] on img at bounding box center [559, 184] width 19 height 28
click at [550, 170] on input "15 15" at bounding box center [549, 170] width 0 height 0
radio input "true"
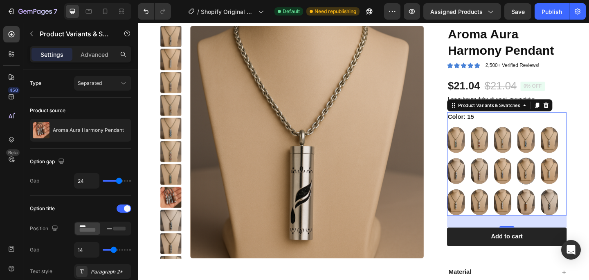
click at [571, 190] on div "5 5 6 6 7 7 9 9 14 14 11 11 8 8 10 10 15 15 3 3 2 2 16 16 12 12 13 13 1 1" at bounding box center [539, 184] width 130 height 97
click at [580, 190] on img at bounding box center [584, 184] width 19 height 28
click at [575, 170] on input "3 3" at bounding box center [575, 170] width 0 height 0
radio input "true"
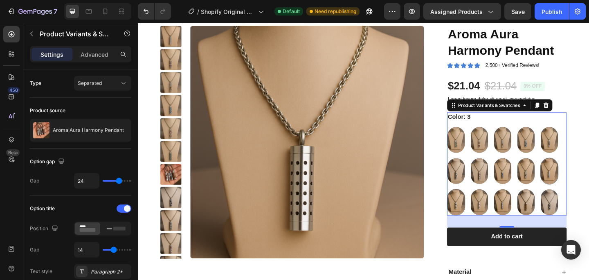
click at [479, 213] on img at bounding box center [483, 218] width 19 height 28
click at [474, 204] on input "2 2" at bounding box center [473, 204] width 0 height 0
radio input "true"
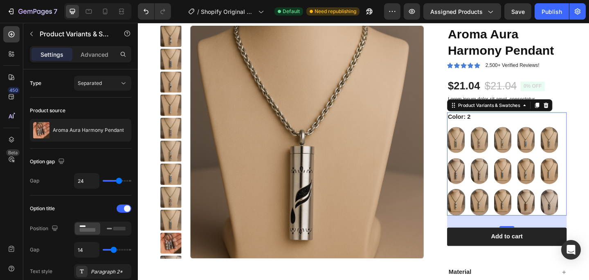
click at [502, 216] on img at bounding box center [508, 218] width 19 height 28
click at [499, 204] on input "16 16" at bounding box center [499, 204] width 0 height 0
radio input "true"
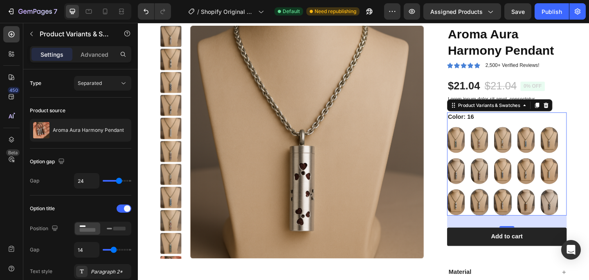
click at [534, 223] on img at bounding box center [534, 218] width 19 height 28
click at [524, 204] on input "12 12" at bounding box center [524, 204] width 0 height 0
radio input "true"
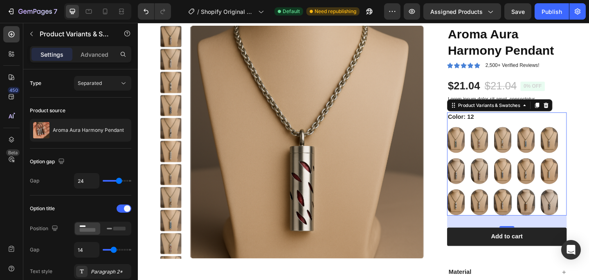
click at [563, 224] on img at bounding box center [559, 218] width 19 height 28
click at [550, 204] on input "13 13" at bounding box center [549, 204] width 0 height 0
radio input "true"
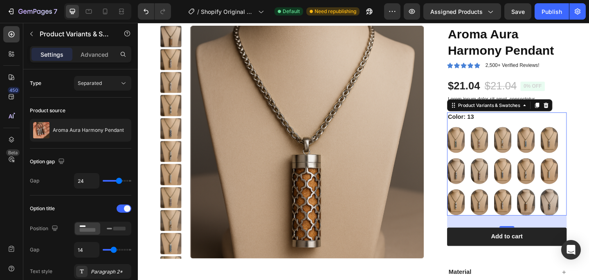
click at [582, 223] on img at bounding box center [584, 218] width 19 height 28
click at [575, 204] on input "1 1" at bounding box center [575, 204] width 0 height 0
radio input "true"
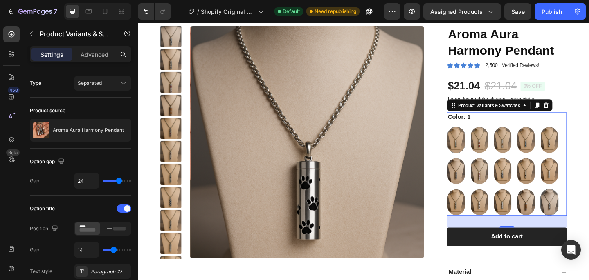
click at [483, 149] on img at bounding box center [483, 151] width 19 height 28
click at [474, 136] on input "5 5" at bounding box center [473, 136] width 0 height 0
radio input "true"
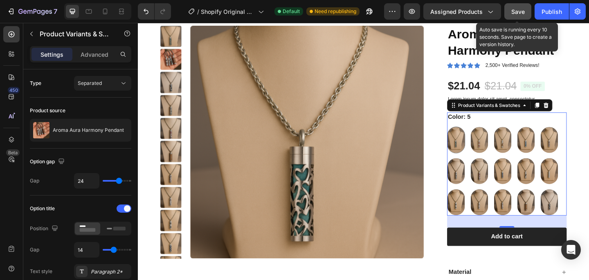
click at [517, 13] on span "Save" at bounding box center [517, 11] width 13 height 7
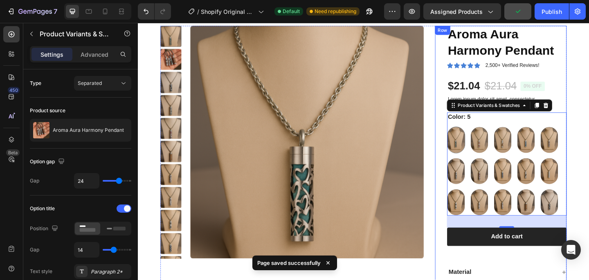
click at [467, 133] on div "Aroma Aura Harmony Pendant Product Title Icon Icon Icon Icon Icon Icon List 2,5…" at bounding box center [532, 199] width 143 height 346
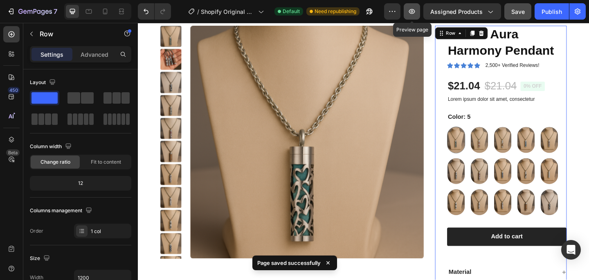
click at [413, 8] on icon "button" at bounding box center [411, 11] width 8 height 8
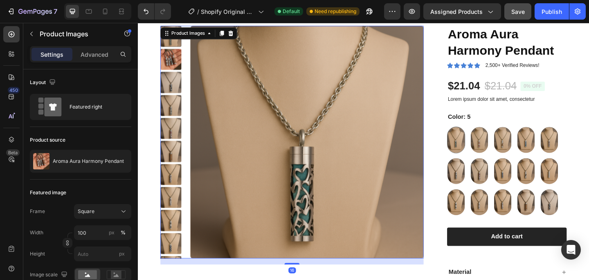
click at [171, 68] on img at bounding box center [173, 62] width 23 height 23
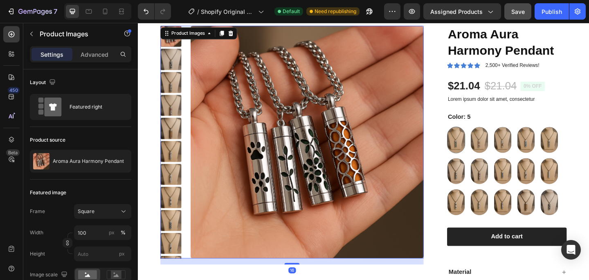
click at [175, 79] on img at bounding box center [173, 87] width 23 height 23
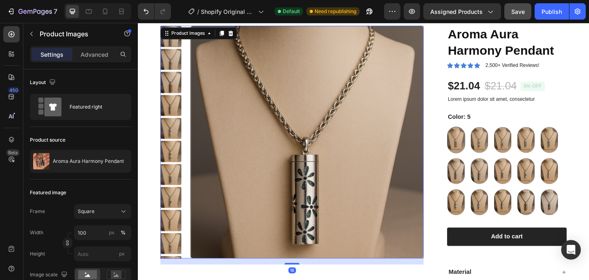
click at [174, 90] on img at bounding box center [173, 87] width 23 height 23
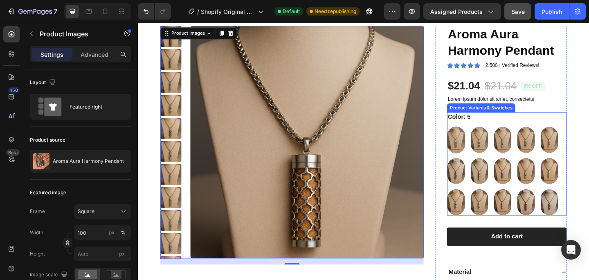
click at [481, 153] on img at bounding box center [483, 151] width 19 height 28
click at [474, 136] on input "5 5" at bounding box center [473, 136] width 0 height 0
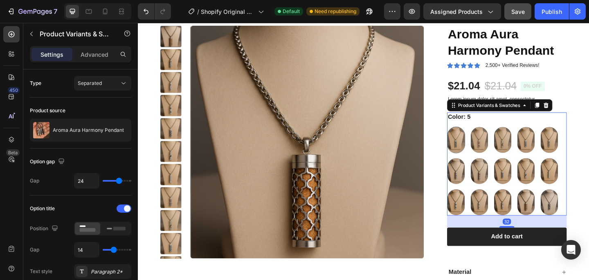
click at [481, 153] on img at bounding box center [483, 151] width 19 height 28
click at [474, 136] on input "5 5" at bounding box center [473, 136] width 0 height 0
click at [510, 153] on img at bounding box center [508, 151] width 19 height 28
click at [499, 136] on input "6 6" at bounding box center [499, 136] width 0 height 0
radio input "true"
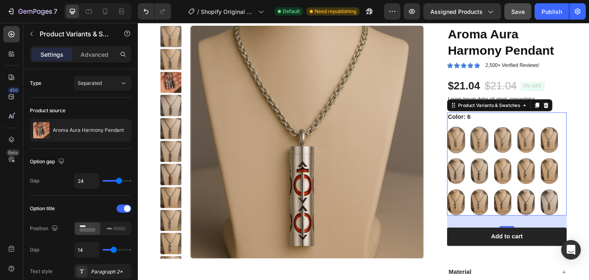
click at [493, 156] on div at bounding box center [484, 150] width 20 height 29
click at [474, 136] on input "5 5" at bounding box center [473, 136] width 0 height 0
radio input "true"
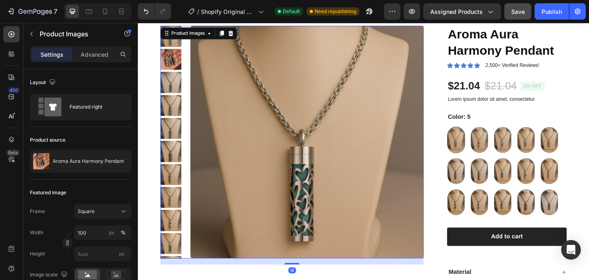
click at [179, 86] on img at bounding box center [173, 87] width 23 height 23
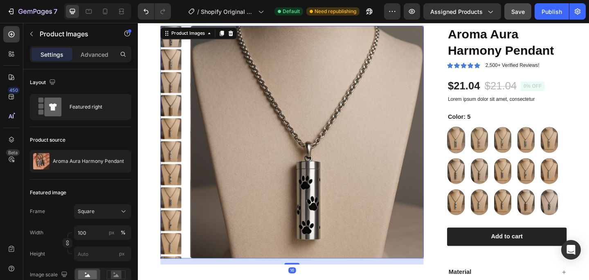
click at [179, 113] on img at bounding box center [173, 112] width 23 height 23
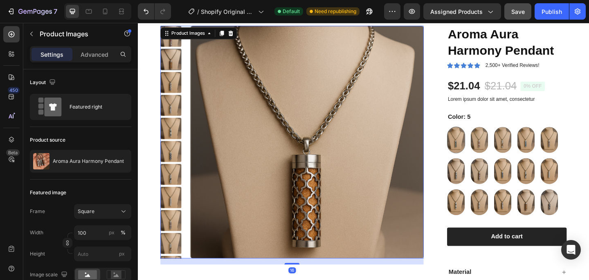
click at [178, 126] on img at bounding box center [173, 137] width 23 height 23
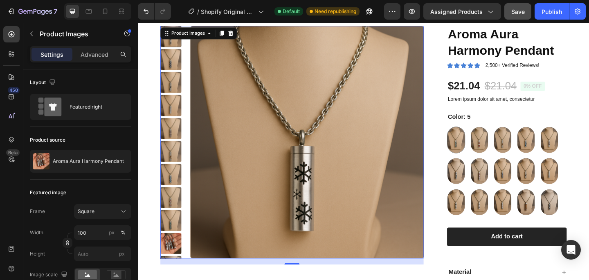
click at [176, 149] on div at bounding box center [173, 152] width 23 height 253
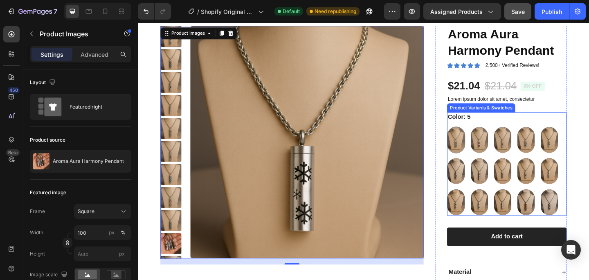
click at [484, 149] on img at bounding box center [483, 151] width 19 height 28
click at [474, 136] on input "5 5" at bounding box center [473, 136] width 0 height 0
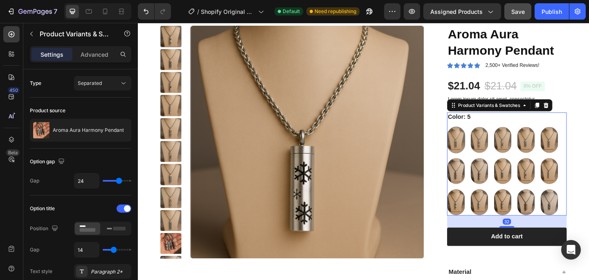
click at [484, 149] on img at bounding box center [483, 151] width 19 height 28
click at [474, 136] on input "5 5" at bounding box center [473, 136] width 0 height 0
click at [484, 149] on img at bounding box center [483, 151] width 19 height 28
click at [474, 136] on input "5 5" at bounding box center [473, 136] width 0 height 0
click at [504, 147] on img at bounding box center [508, 151] width 19 height 28
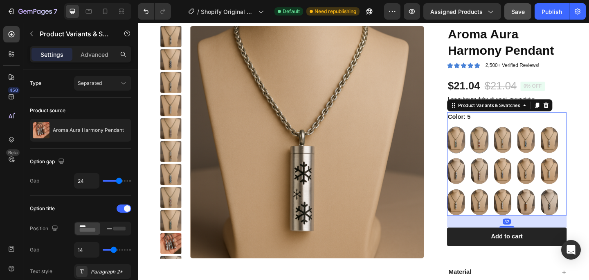
click at [499, 136] on input "6 6" at bounding box center [499, 136] width 0 height 0
radio input "true"
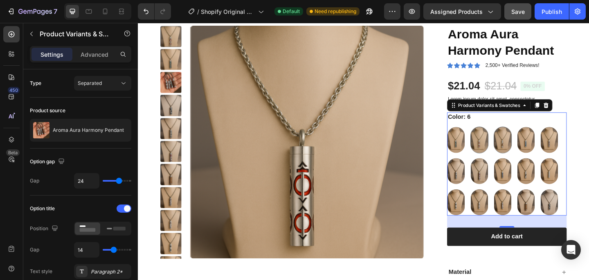
click at [537, 154] on img at bounding box center [534, 151] width 19 height 28
click at [524, 136] on input "7 7" at bounding box center [524, 136] width 0 height 0
radio input "true"
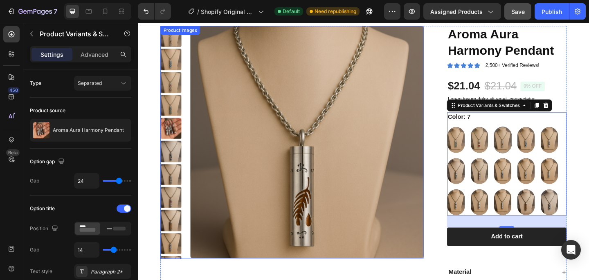
click at [174, 139] on img at bounding box center [173, 137] width 23 height 23
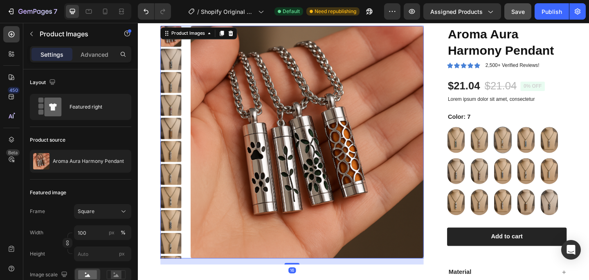
click at [174, 139] on img at bounding box center [173, 137] width 23 height 23
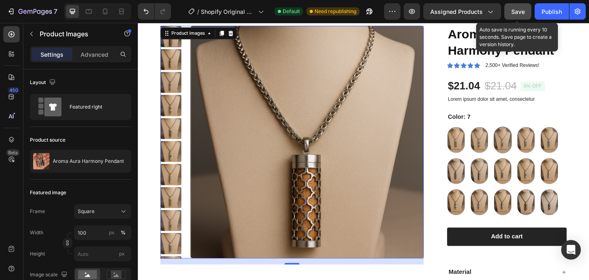
click at [515, 13] on span "Save" at bounding box center [517, 11] width 13 height 7
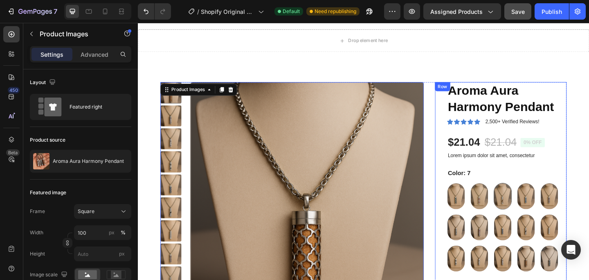
scroll to position [0, 0]
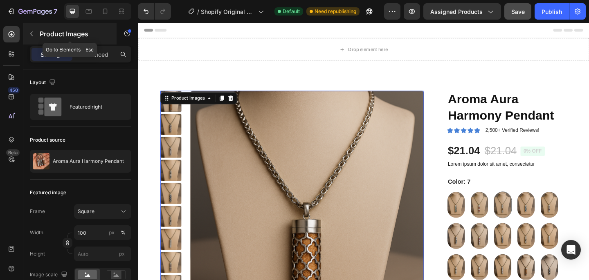
click at [31, 32] on icon "button" at bounding box center [31, 34] width 7 height 7
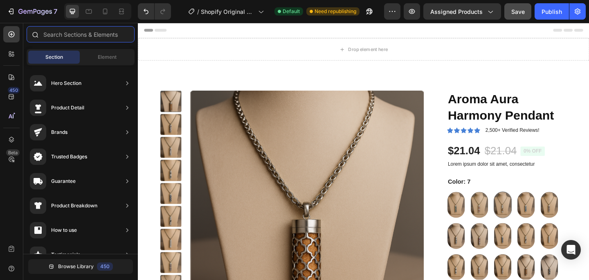
click at [85, 42] on input "text" at bounding box center [81, 34] width 108 height 16
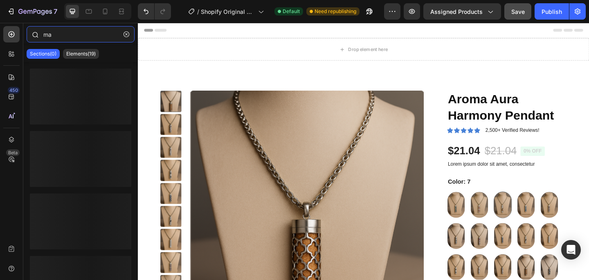
type input "m"
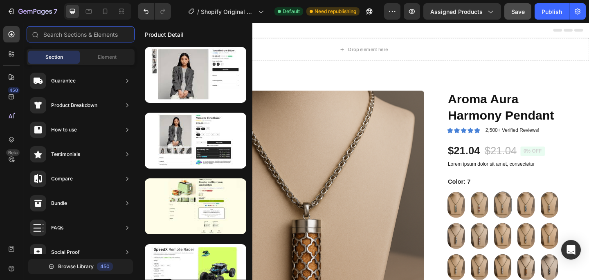
scroll to position [285, 0]
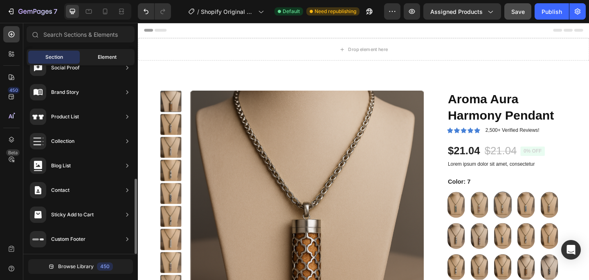
click at [112, 54] on span "Element" at bounding box center [107, 57] width 19 height 7
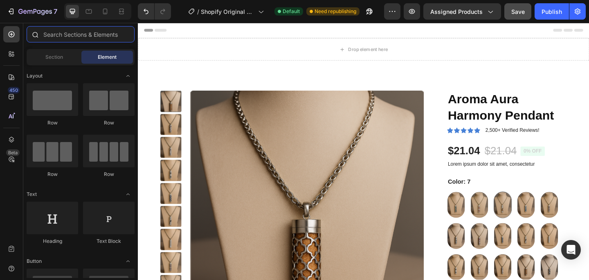
click at [97, 34] on input "text" at bounding box center [81, 34] width 108 height 16
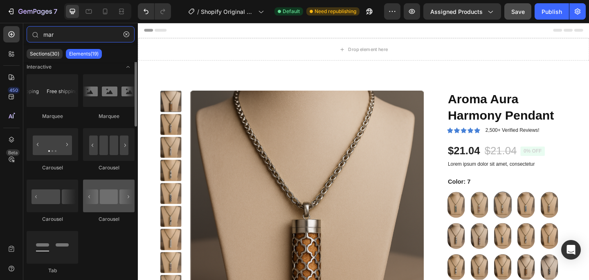
scroll to position [0, 0]
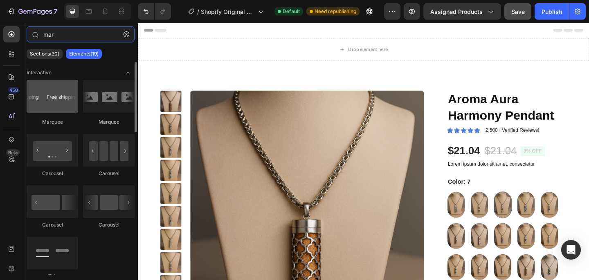
type input "mar"
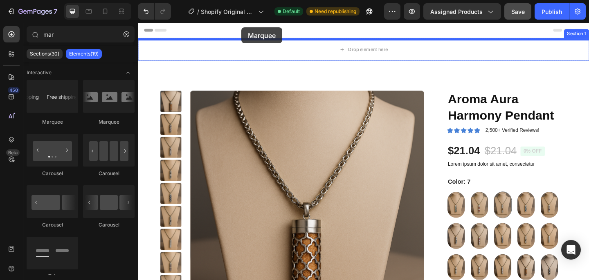
drag, startPoint x: 197, startPoint y: 115, endPoint x: 250, endPoint y: 28, distance: 102.3
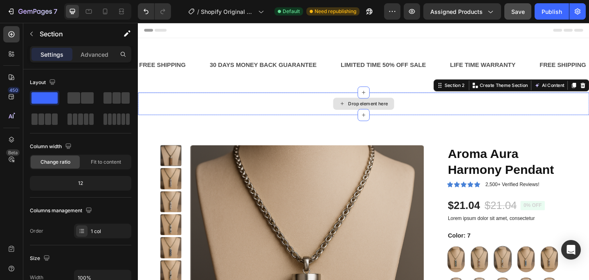
click at [250, 102] on div "Drop element here" at bounding box center [383, 111] width 490 height 25
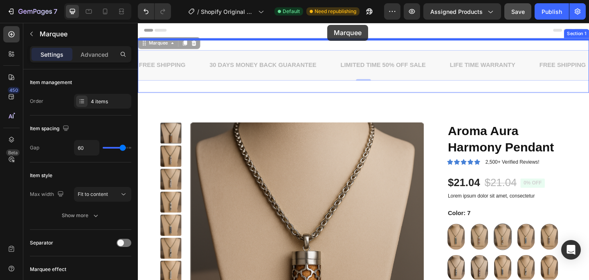
drag, startPoint x: 354, startPoint y: 61, endPoint x: 344, endPoint y: 25, distance: 37.8
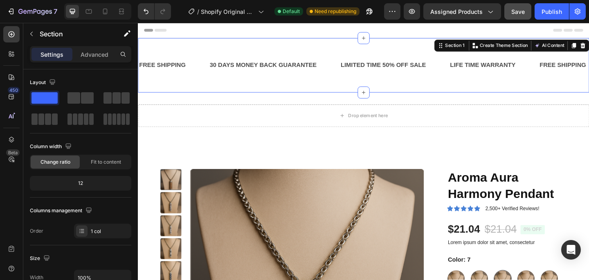
click at [335, 94] on div "FREE SHIPPING Text Block 30 DAYS MONEY BACK GUARANTEE Text Block LIMITED TIME 5…" at bounding box center [383, 69] width 490 height 59
click at [335, 121] on div "Drop element here" at bounding box center [383, 124] width 490 height 25
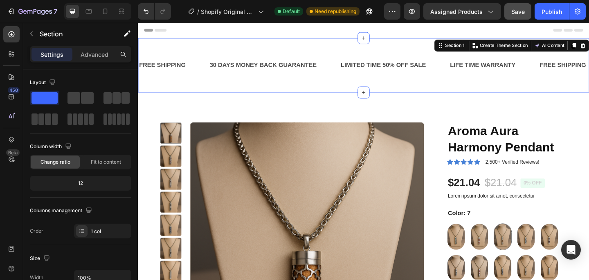
click at [483, 88] on div "FREE SHIPPING Text Block 30 DAYS MONEY BACK GUARANTEE Text Block LIMITED TIME 5…" at bounding box center [383, 69] width 490 height 59
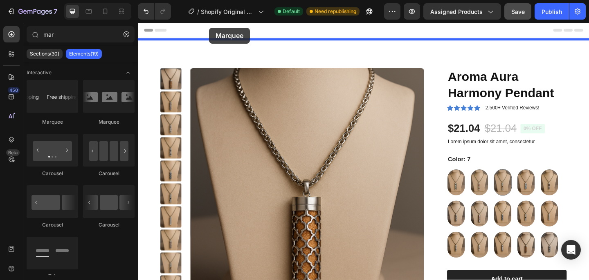
drag, startPoint x: 201, startPoint y: 126, endPoint x: 215, endPoint y: 27, distance: 99.9
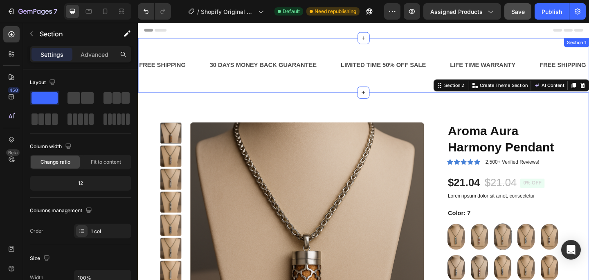
click at [217, 86] on div "FREE SHIPPING Text Block 30 DAYS MONEY BACK GUARANTEE Text Block LIMITED TIME 5…" at bounding box center [383, 69] width 490 height 59
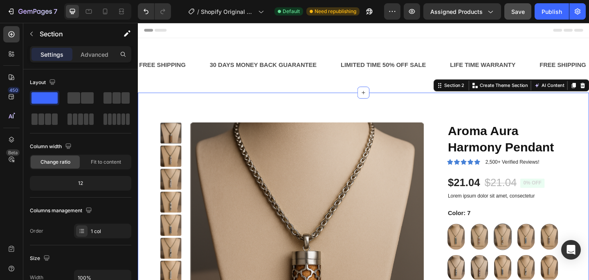
click at [317, 65] on div "30 DAYS MONEY BACK GUARANTEE" at bounding box center [274, 69] width 118 height 13
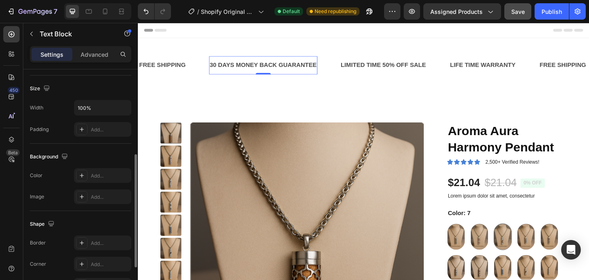
scroll to position [250, 0]
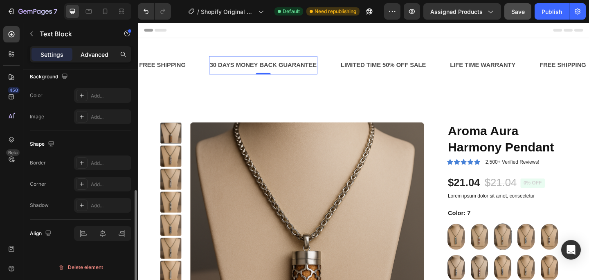
click at [95, 51] on p "Advanced" at bounding box center [95, 54] width 28 height 9
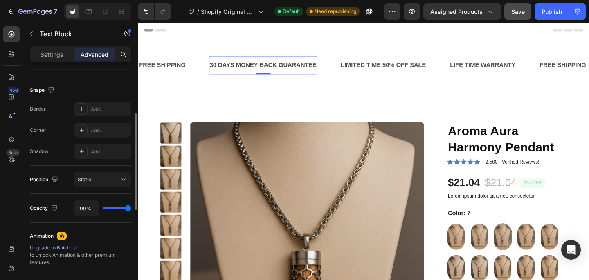
scroll to position [0, 0]
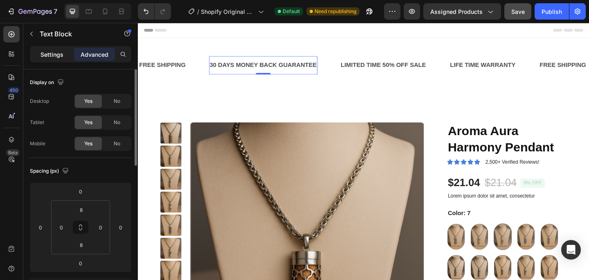
click at [36, 48] on div "Settings" at bounding box center [51, 54] width 41 height 13
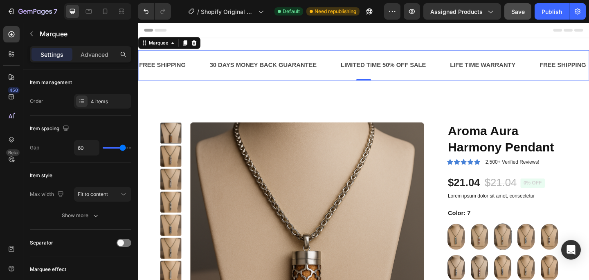
click at [218, 80] on div "FREE SHIPPING Text Block 30 DAYS MONEY BACK GUARANTEE Text Block LIMITED TIME 5…" at bounding box center [383, 69] width 490 height 33
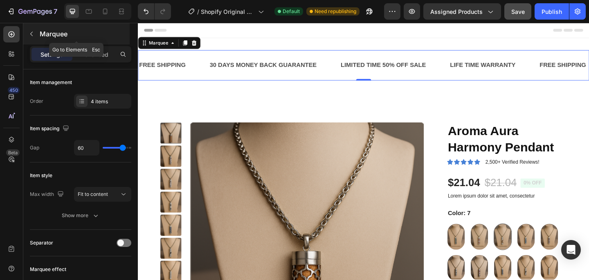
click at [29, 40] on div "Marquee" at bounding box center [76, 33] width 106 height 21
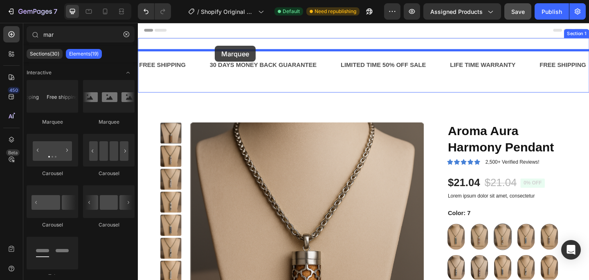
drag, startPoint x: 228, startPoint y: 116, endPoint x: 221, endPoint y: 47, distance: 68.6
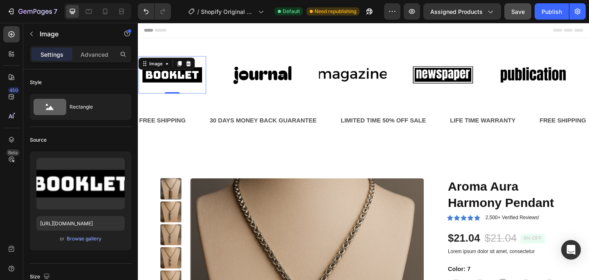
click at [206, 64] on img at bounding box center [175, 79] width 74 height 31
click at [251, 73] on div "Image" at bounding box center [273, 79] width 74 height 41
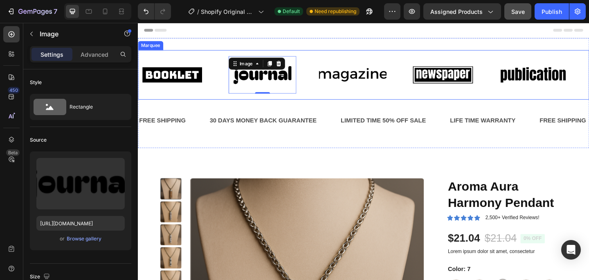
click at [224, 81] on div "Image" at bounding box center [187, 79] width 98 height 41
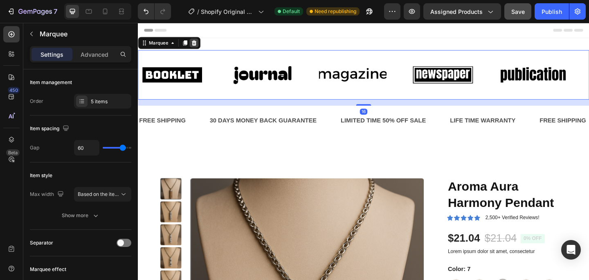
click at [197, 47] on icon at bounding box center [198, 45] width 7 height 7
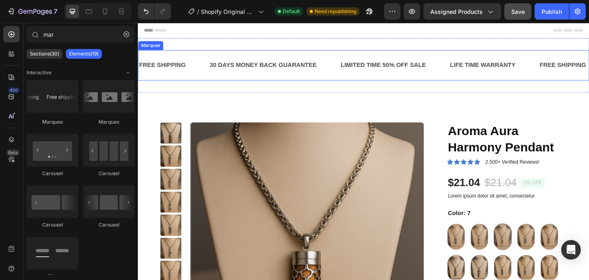
click at [197, 69] on div "FREE SHIPPING Text Block" at bounding box center [176, 69] width 77 height 20
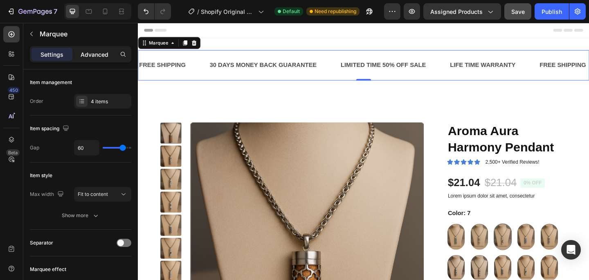
click at [98, 57] on p "Advanced" at bounding box center [95, 54] width 28 height 9
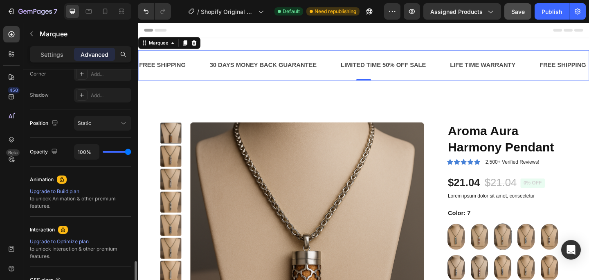
scroll to position [333, 0]
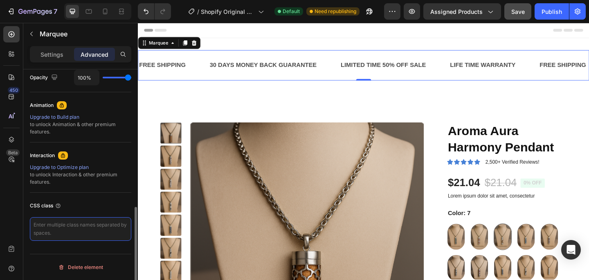
click at [93, 235] on textarea at bounding box center [80, 229] width 101 height 24
click at [198, 45] on icon at bounding box center [198, 45] width 7 height 7
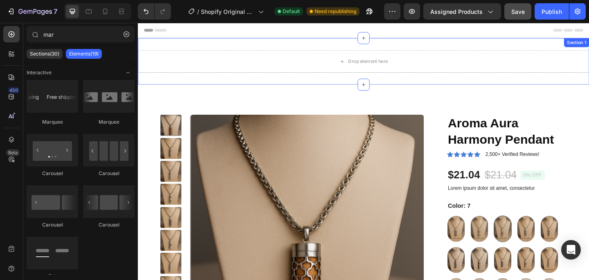
click at [194, 45] on div "Drop element here Section 1" at bounding box center [383, 65] width 490 height 51
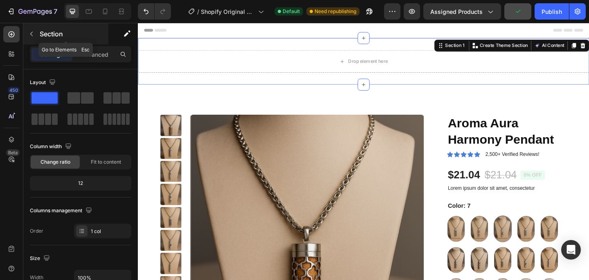
click at [31, 34] on icon "button" at bounding box center [31, 34] width 7 height 7
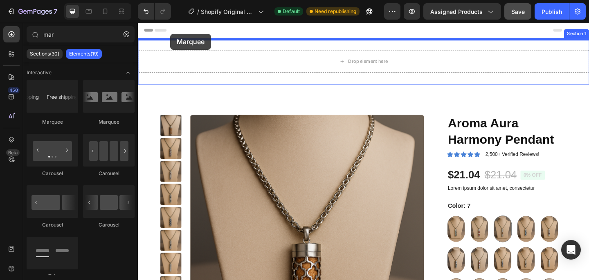
drag, startPoint x: 228, startPoint y: 119, endPoint x: 173, endPoint y: 35, distance: 99.7
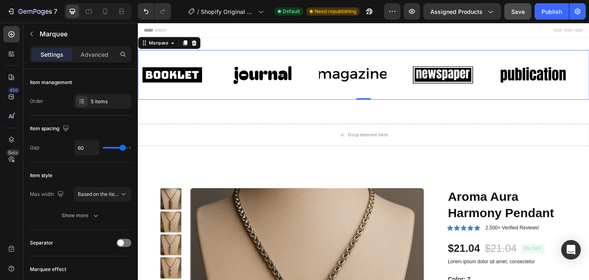
click at [222, 92] on div "Image" at bounding box center [187, 79] width 98 height 41
click at [224, 103] on div "Image Image Image Image Image Image Image Image Image Image Marquee 0" at bounding box center [383, 80] width 490 height 54
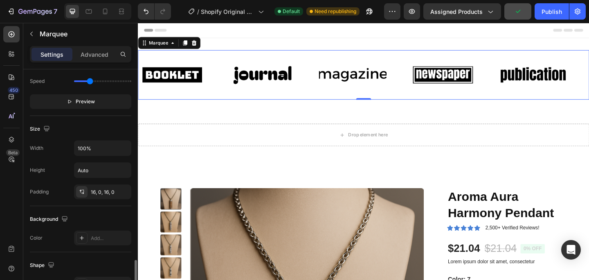
scroll to position [370, 0]
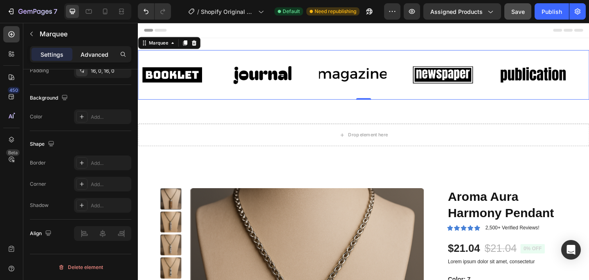
click at [84, 54] on p "Advanced" at bounding box center [95, 54] width 28 height 9
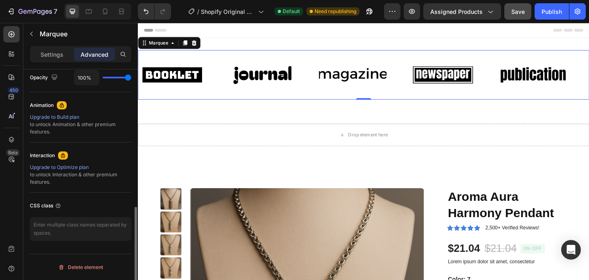
scroll to position [333, 0]
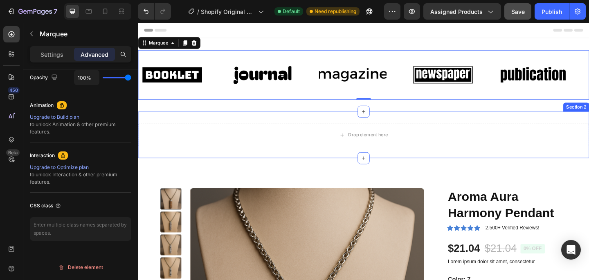
click at [226, 120] on div "Drop element here Section 2" at bounding box center [383, 145] width 490 height 51
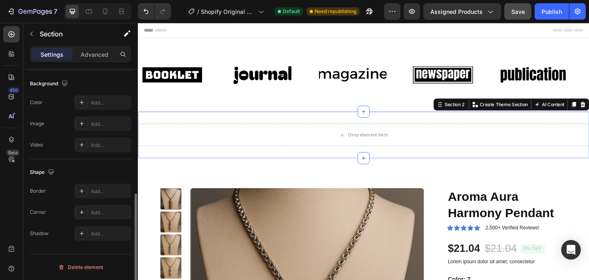
scroll to position [0, 0]
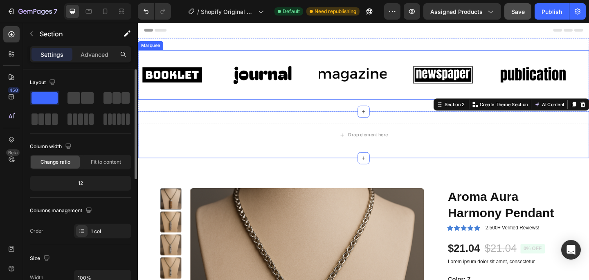
click at [215, 104] on div "Image Image Image Image Image Image Image Image Image Image Marquee" at bounding box center [383, 80] width 490 height 54
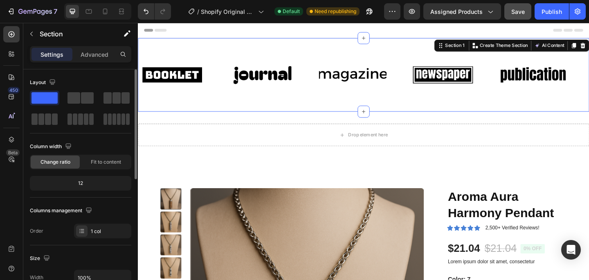
click at [222, 108] on div "Image Image Image Image Image Image Image Image Image Image Marquee Section 1 Y…" at bounding box center [383, 80] width 490 height 80
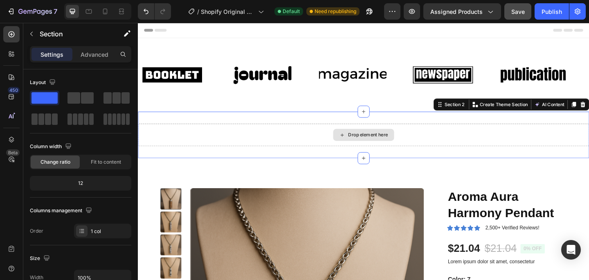
click at [273, 137] on div "Drop element here" at bounding box center [383, 145] width 490 height 25
click at [268, 126] on div "Drop element here Section 2 You can create reusable sections Create Theme Secti…" at bounding box center [383, 145] width 490 height 51
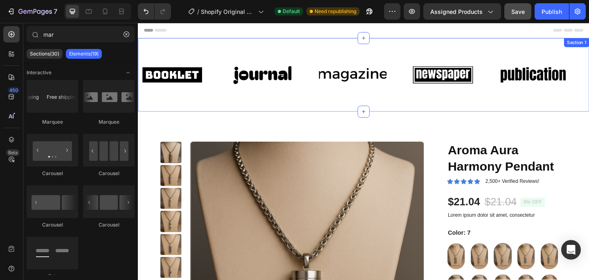
click at [423, 47] on div "Image Image Image Image Image Image Image Image Image Image Marquee Section 1" at bounding box center [383, 80] width 490 height 80
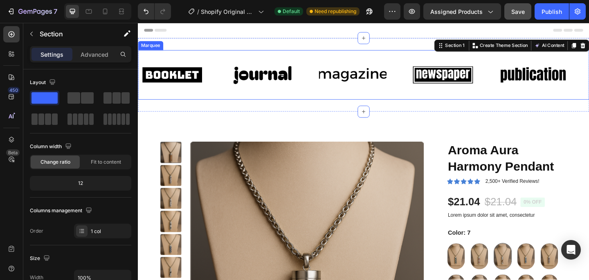
click at [239, 53] on div "Image Image Image Image Image Image Image Image Image Image Marquee" at bounding box center [383, 80] width 490 height 54
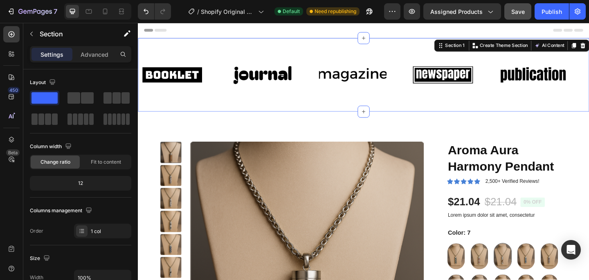
click at [236, 47] on div "Image Image Image Image Image Image Image Image Image Image Marquee Section 1 Y…" at bounding box center [383, 80] width 490 height 80
click at [110, 58] on div "Advanced" at bounding box center [94, 54] width 41 height 13
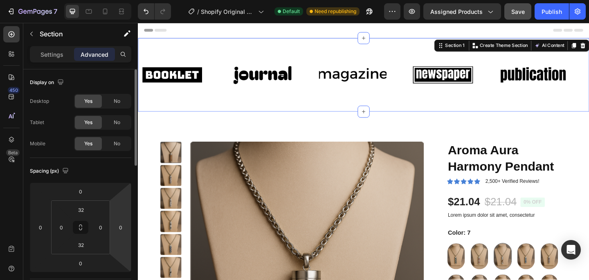
scroll to position [333, 0]
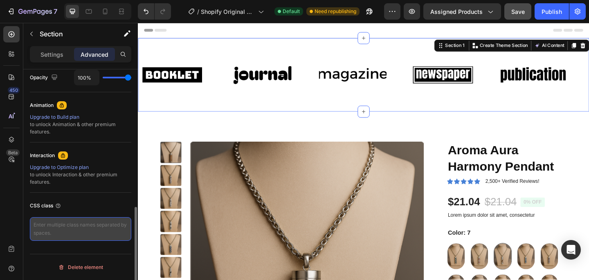
click at [91, 225] on textarea at bounding box center [80, 229] width 101 height 24
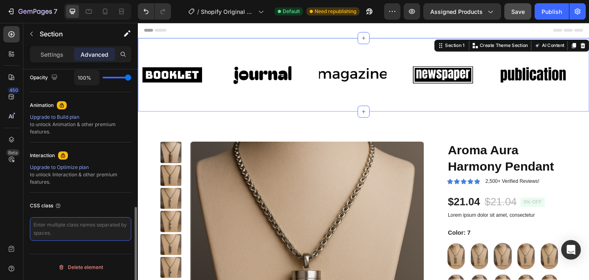
paste textarea "/* ===== Marquee ===== */ .marquee { --marquee-bg: #fff700; /* background color…"
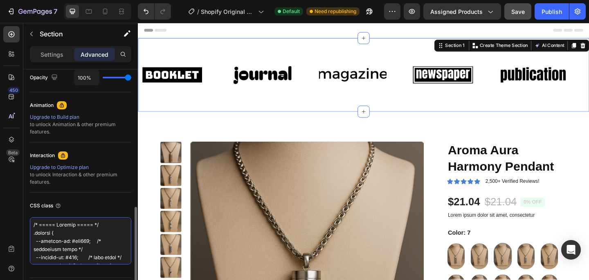
scroll to position [495, 0]
type textarea "/* ===== Marquee ===== */ .marquee { --marquee-bg: #fff700; /* background color…"
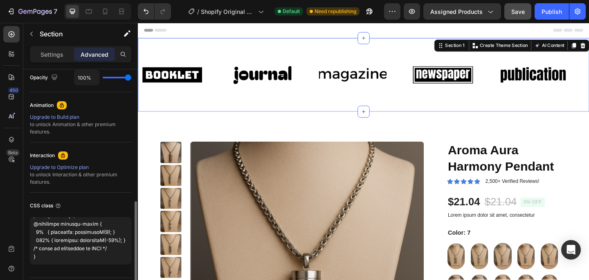
click at [112, 206] on div "CSS class" at bounding box center [80, 205] width 101 height 13
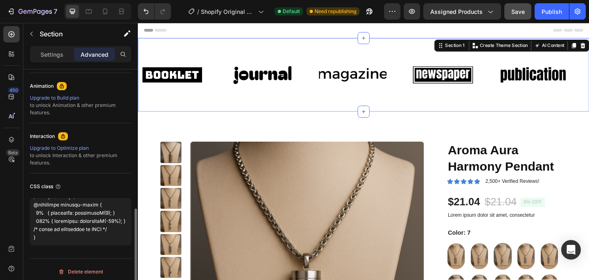
click at [98, 187] on div "CSS class" at bounding box center [80, 186] width 101 height 13
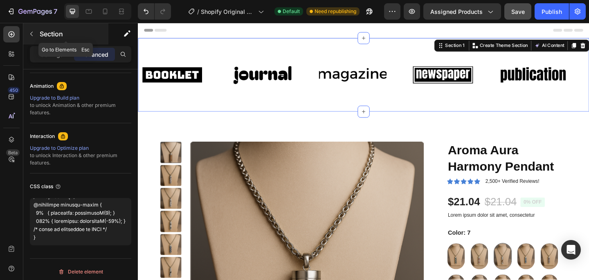
click at [32, 39] on button "button" at bounding box center [31, 33] width 13 height 13
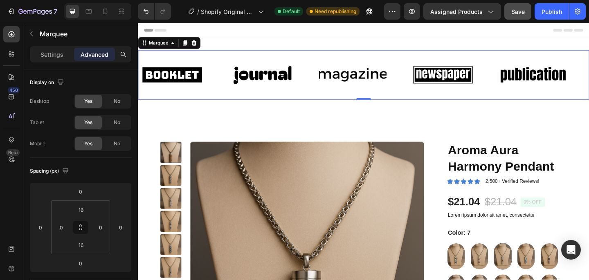
click at [213, 53] on div "Image Image Image Image Image Image Image Image Image Image Marquee 0" at bounding box center [383, 80] width 490 height 54
click at [244, 39] on div at bounding box center [383, 31] width 490 height 17
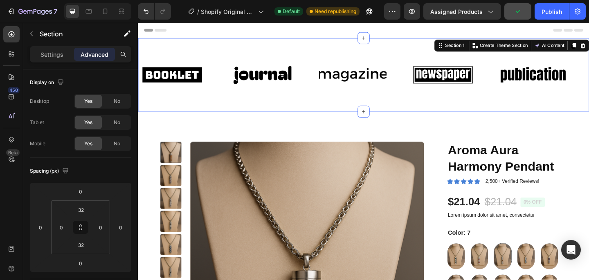
click at [244, 45] on div "Image Image Image Image Image Image Image Image Image Image Marquee Section 1 Y…" at bounding box center [383, 80] width 490 height 80
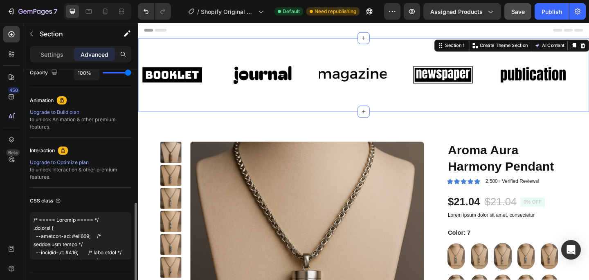
scroll to position [357, 0]
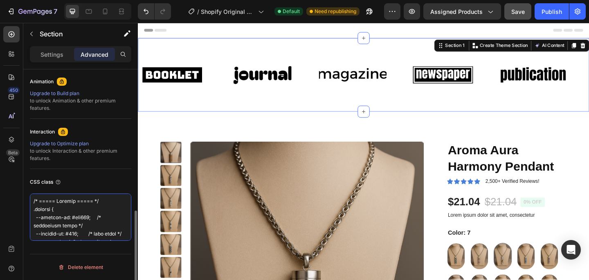
drag, startPoint x: 122, startPoint y: 234, endPoint x: 62, endPoint y: 143, distance: 109.2
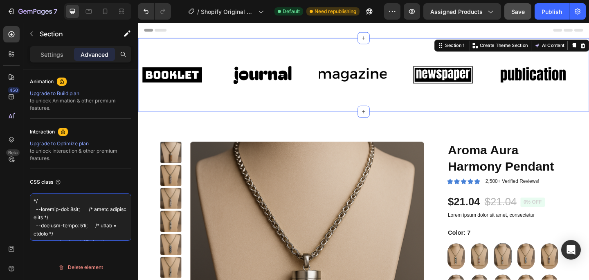
drag, startPoint x: 67, startPoint y: 238, endPoint x: 0, endPoint y: 157, distance: 105.6
click at [0, 157] on div "450 Beta mar Sections(30) Elements(19) Interactive [GEOGRAPHIC_DATA] [GEOGRAPHI…" at bounding box center [69, 151] width 138 height 257
drag, startPoint x: 87, startPoint y: 235, endPoint x: 0, endPoint y: 161, distance: 114.0
click at [0, 161] on div "450 Beta mar Sections(30) Elements(19) Interactive [GEOGRAPHIC_DATA] [GEOGRAPHI…" at bounding box center [69, 151] width 138 height 257
drag, startPoint x: 113, startPoint y: 237, endPoint x: 0, endPoint y: 152, distance: 141.2
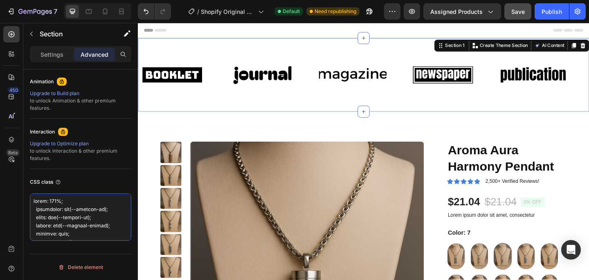
click at [0, 152] on div "450 Beta mar Sections(30) Elements(19) Interactive [GEOGRAPHIC_DATA] [GEOGRAPHI…" at bounding box center [69, 151] width 138 height 257
drag, startPoint x: 85, startPoint y: 235, endPoint x: 0, endPoint y: 172, distance: 105.9
click at [0, 172] on div "450 Beta mar Sections(30) Elements(19) Interactive [GEOGRAPHIC_DATA] [GEOGRAPHI…" at bounding box center [69, 151] width 138 height 257
drag, startPoint x: 86, startPoint y: 235, endPoint x: 0, endPoint y: 169, distance: 108.4
click at [0, 169] on div "450 Beta mar Sections(30) Elements(19) Interactive [GEOGRAPHIC_DATA] [GEOGRAPHI…" at bounding box center [69, 151] width 138 height 257
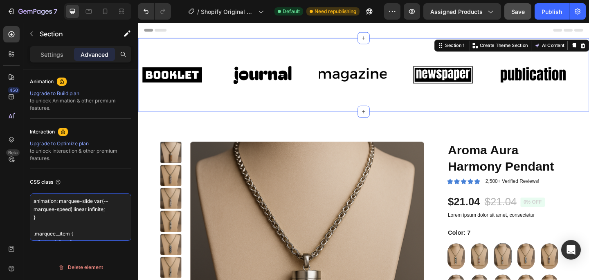
drag, startPoint x: 103, startPoint y: 236, endPoint x: 0, endPoint y: 181, distance: 116.5
click at [0, 181] on div "450 Beta mar Sections(30) Elements(19) Interactive [GEOGRAPHIC_DATA] [GEOGRAPHI…" at bounding box center [69, 151] width 138 height 257
type textarea ".marquee__item { display: inline-flex; align-items: center; font-size: 16px; te…"
drag, startPoint x: 66, startPoint y: 230, endPoint x: 0, endPoint y: 186, distance: 79.8
click at [0, 186] on div "450 Beta mar Sections(30) Elements(19) Interactive [GEOGRAPHIC_DATA] [GEOGRAPHI…" at bounding box center [69, 151] width 138 height 257
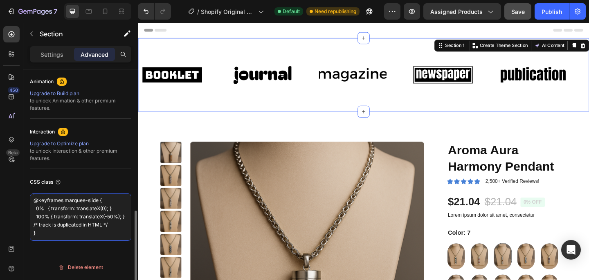
scroll to position [0, 0]
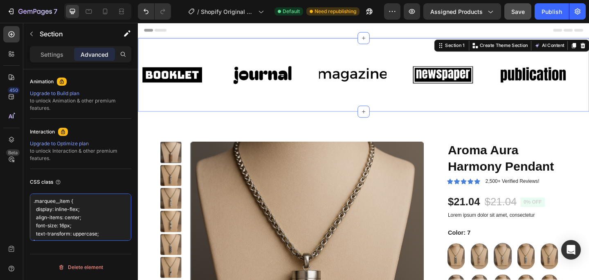
drag, startPoint x: 63, startPoint y: 236, endPoint x: 28, endPoint y: 54, distance: 185.6
click at [28, 54] on div "Settings Advanced Display on Desktop Yes No Tablet Yes No Mobile Yes No Spacing…" at bounding box center [80, 174] width 114 height 257
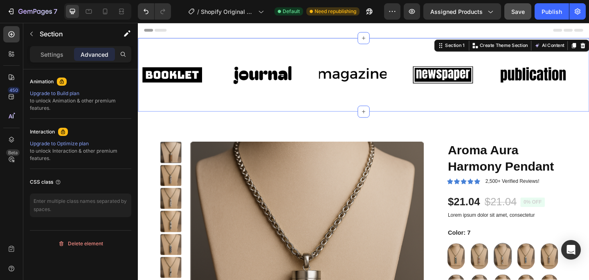
click at [154, 115] on div "Image Image Image Image Image Image Image Image Image Image Marquee Section 1 Y…" at bounding box center [383, 80] width 490 height 80
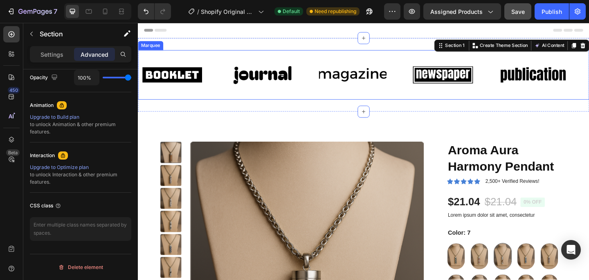
click at [202, 55] on div "Image Image Image Image Image Image Image Image Image Image Marquee" at bounding box center [383, 80] width 490 height 54
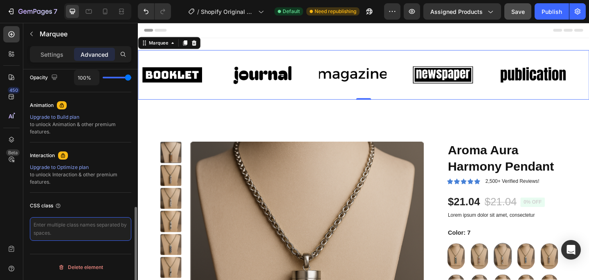
click at [80, 228] on textarea at bounding box center [80, 229] width 101 height 24
paste textarea "/* ===== Marquee ===== */ .marquee { --marquee-bg: #fff700; /* background color…"
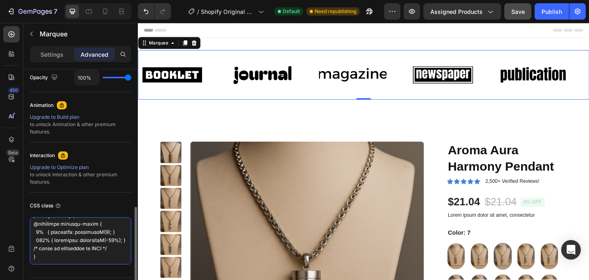
type textarea "/* ===== Marquee ===== */ .marquee { --marquee-bg: #fff700; /* background color…"
click at [93, 203] on div "CSS class" at bounding box center [80, 205] width 101 height 13
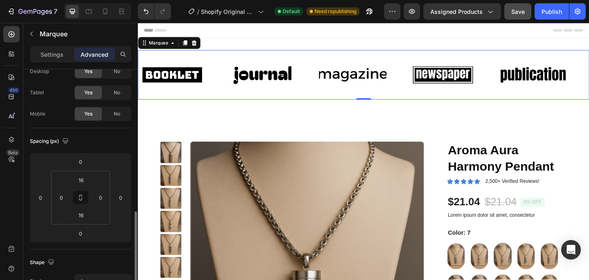
scroll to position [0, 0]
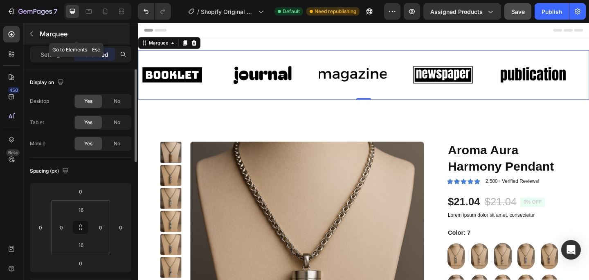
click at [32, 36] on icon "button" at bounding box center [31, 34] width 7 height 7
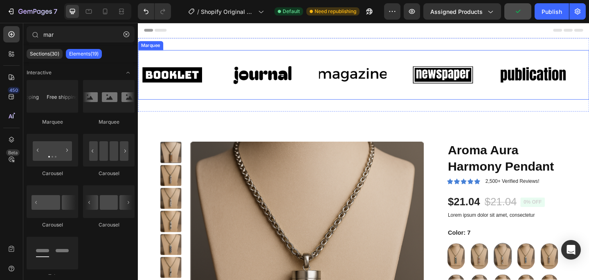
click at [228, 65] on div "Image" at bounding box center [187, 79] width 98 height 41
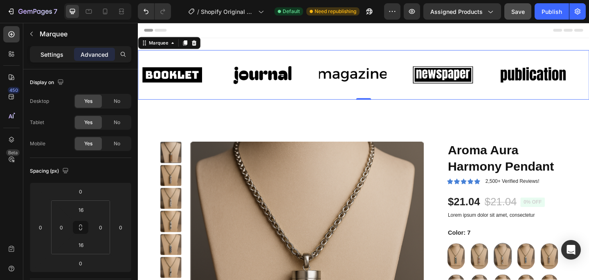
click at [69, 51] on div "Settings" at bounding box center [51, 54] width 41 height 13
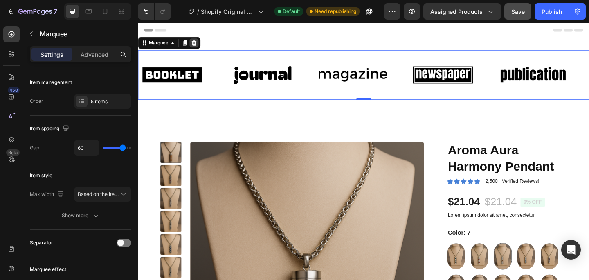
click at [201, 41] on div at bounding box center [199, 45] width 10 height 10
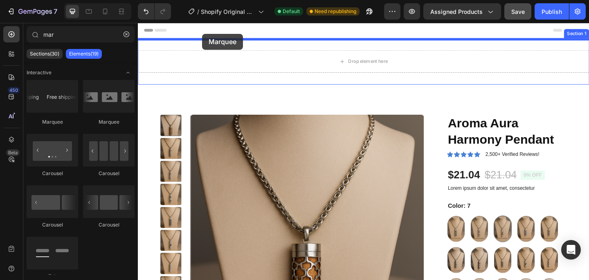
drag, startPoint x: 192, startPoint y: 110, endPoint x: 207, endPoint y: 36, distance: 75.6
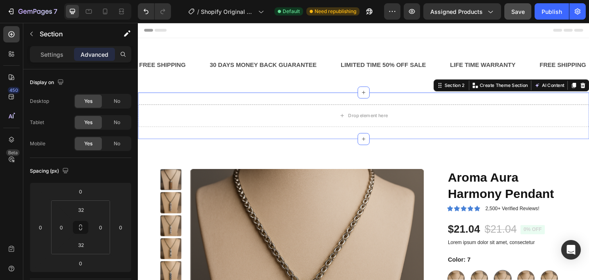
click at [207, 105] on div "Drop element here Section 2 You can create reusable sections Create Theme Secti…" at bounding box center [383, 124] width 490 height 51
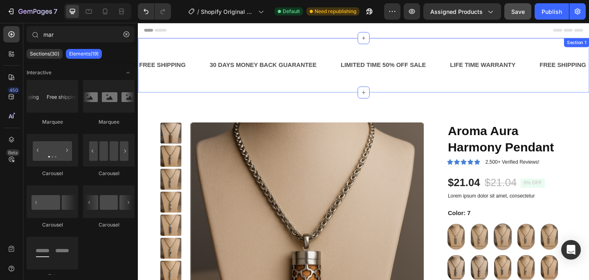
click at [280, 48] on div "FREE SHIPPING Text Block 30 DAYS MONEY BACK GUARANTEE Text Block LIMITED TIME 5…" at bounding box center [383, 69] width 490 height 59
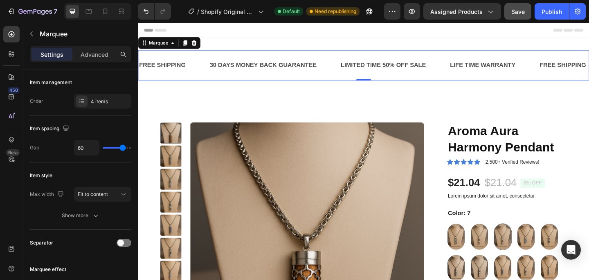
click at [263, 59] on div "FREE SHIPPING Text Block 30 DAYS MONEY BACK GUARANTEE Text Block LIMITED TIME 5…" at bounding box center [383, 69] width 490 height 33
click at [260, 61] on div "30 DAYS MONEY BACK GUARANTEE Text Block" at bounding box center [274, 69] width 118 height 20
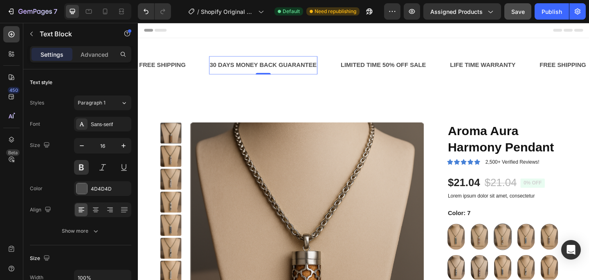
click at [260, 61] on div "30 DAYS MONEY BACK GUARANTEE Text Block 0" at bounding box center [274, 69] width 118 height 20
click at [260, 63] on div "30 DAYS MONEY BACK GUARANTEE" at bounding box center [274, 69] width 118 height 13
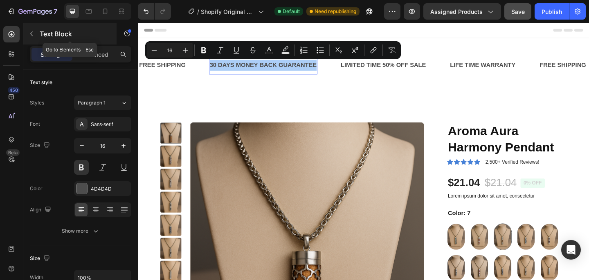
click at [33, 30] on button "button" at bounding box center [31, 33] width 13 height 13
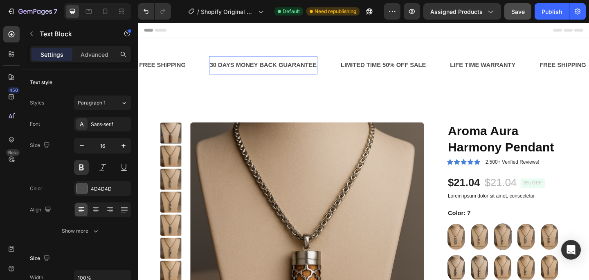
click at [235, 69] on p "30 DAYS MONEY BACK GUARANTEE" at bounding box center [274, 69] width 116 height 12
click at [299, 70] on p "30 DAYS MONEY BACK GUARANTEE" at bounding box center [274, 69] width 116 height 12
click at [294, 66] on p "30 DAYS MONEY BACK GUARANTEE" at bounding box center [274, 69] width 116 height 12
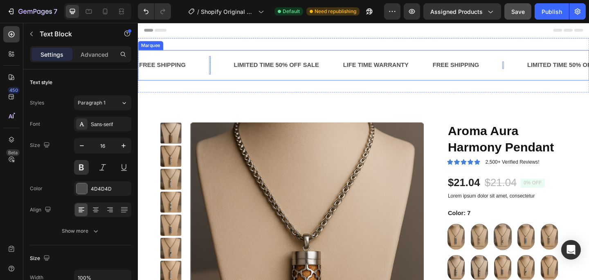
click at [336, 69] on div "LIMITED TIME 50% OFF SALE Text Block" at bounding box center [300, 69] width 119 height 20
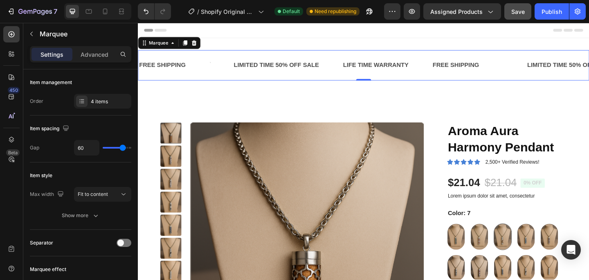
click at [335, 69] on div "LIMITED TIME 50% OFF SALE Text Block" at bounding box center [300, 69] width 119 height 20
click at [328, 69] on div "LIMITED TIME 50% OFF SALE" at bounding box center [288, 69] width 94 height 13
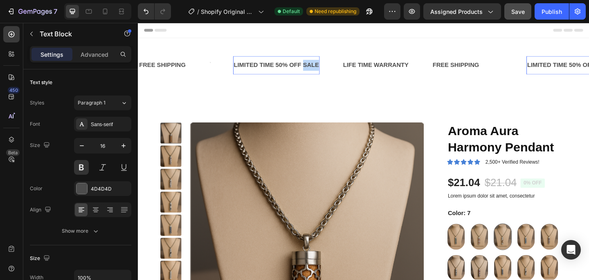
click at [328, 69] on div "LIMITED TIME 50% OFF SALE" at bounding box center [288, 69] width 94 height 13
click at [328, 69] on p "LIMITED TIME 50% OFF SALE" at bounding box center [288, 69] width 93 height 12
click at [327, 66] on div "LIFE TIME WARRANTY" at bounding box center [303, 69] width 73 height 13
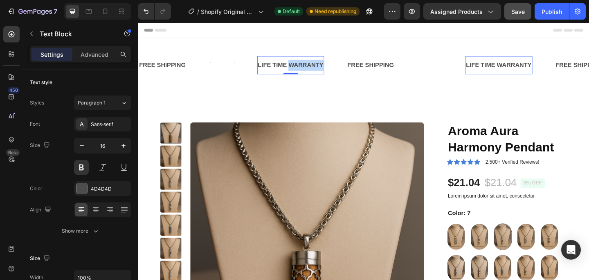
click at [327, 66] on div "LIFE TIME WARRANTY" at bounding box center [303, 69] width 73 height 13
click at [327, 66] on p "LIFE TIME WARRANTY" at bounding box center [303, 69] width 71 height 12
